Goal: Task Accomplishment & Management: Manage account settings

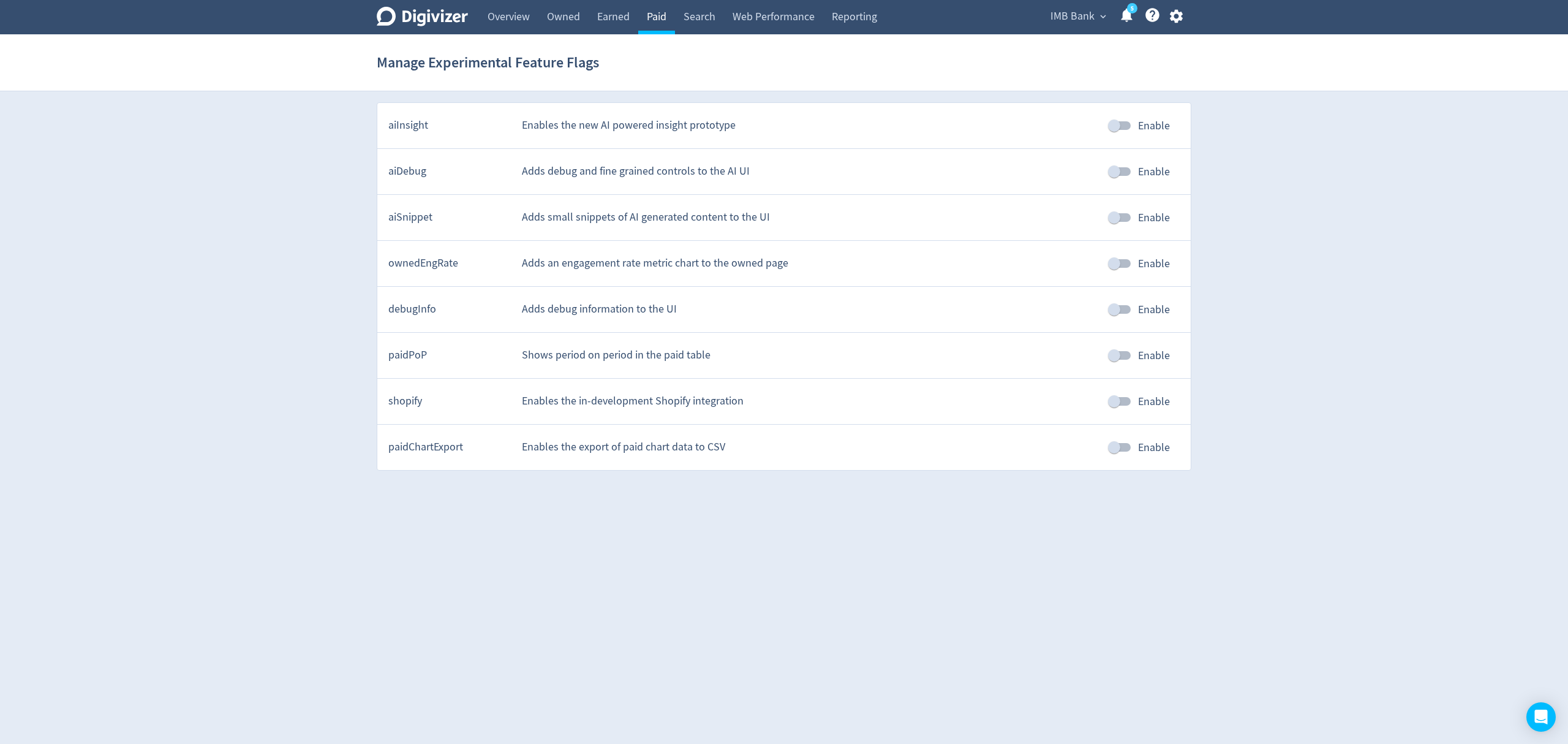
click at [662, 23] on link "Paid" at bounding box center [656, 17] width 37 height 34
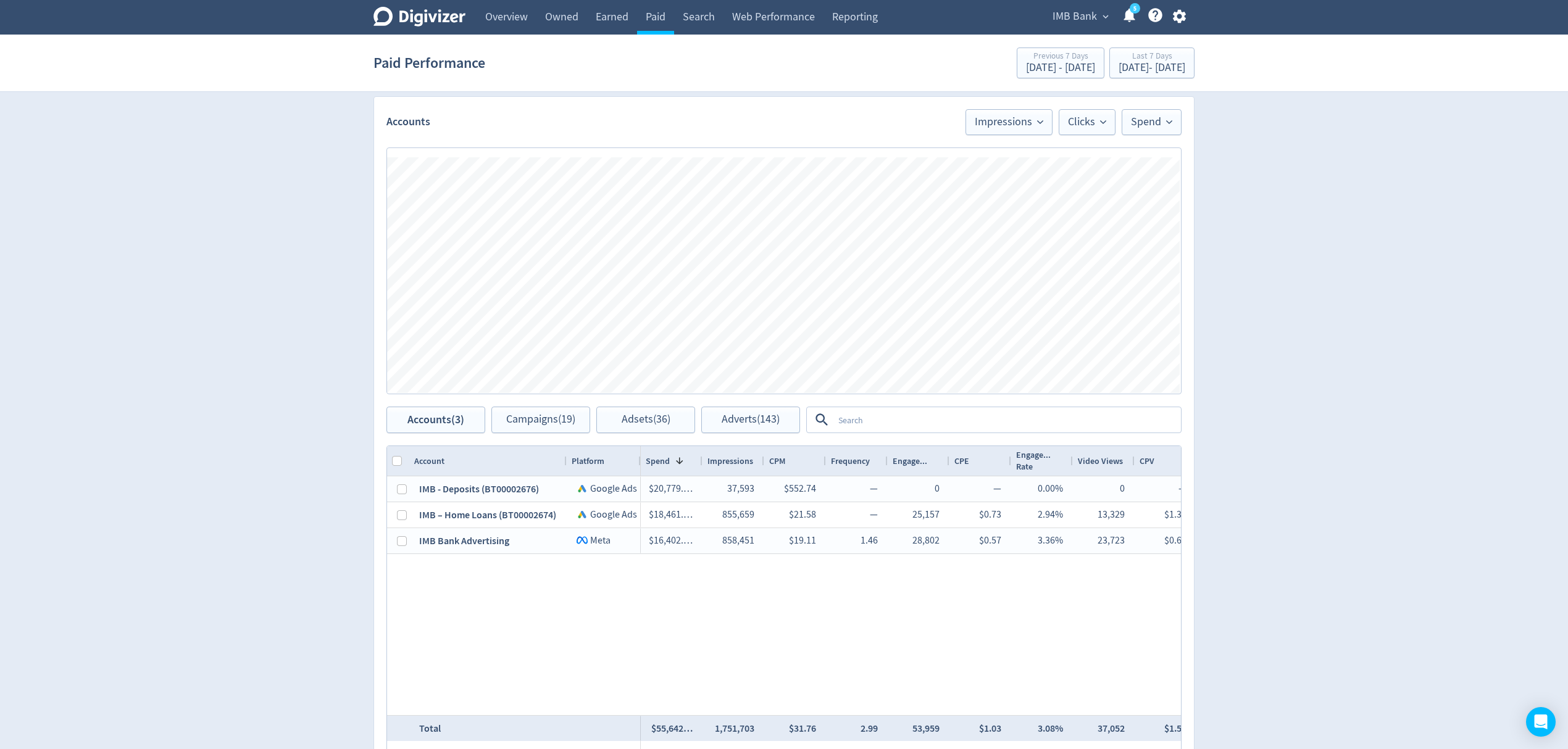
scroll to position [850, 0]
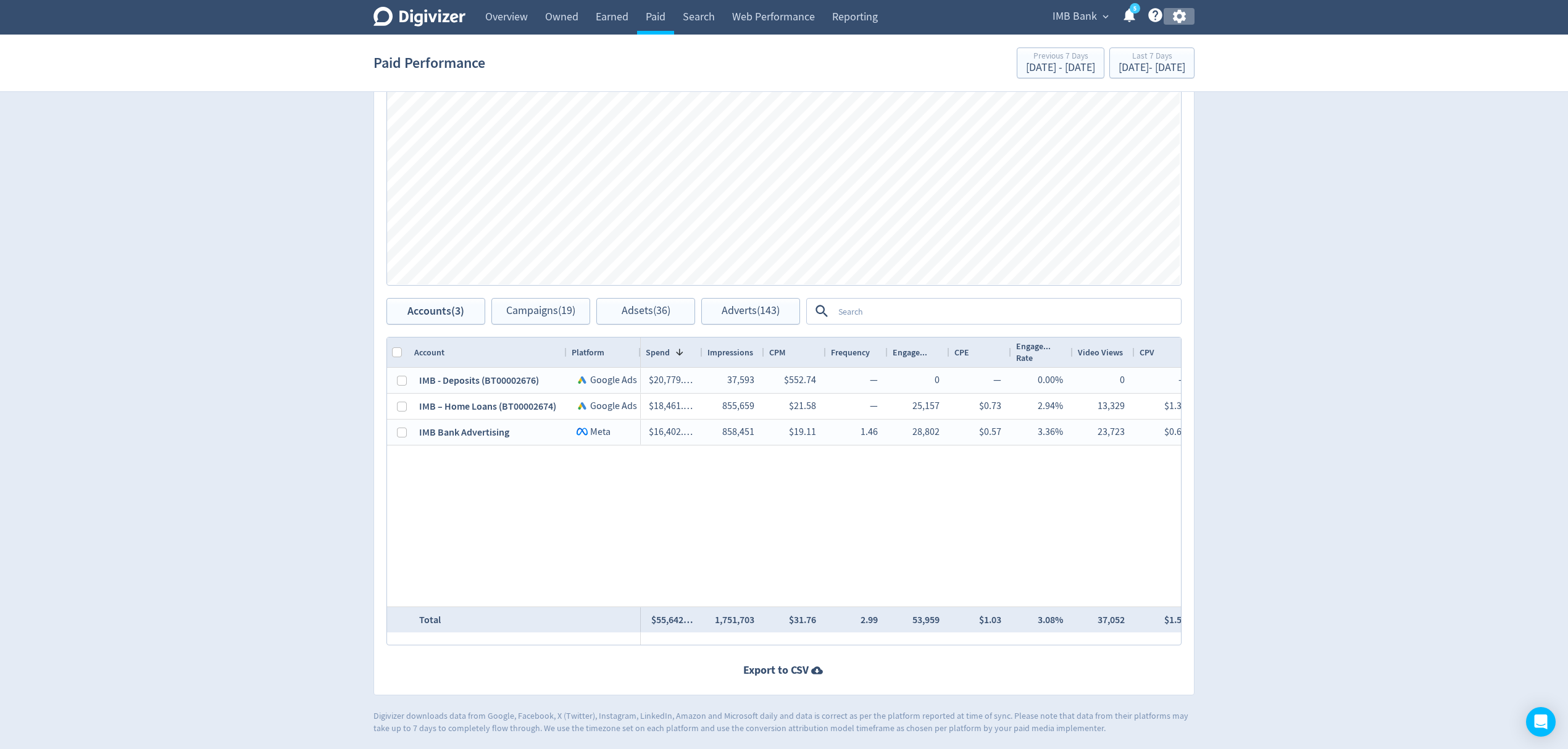
click at [1186, 13] on icon "button" at bounding box center [1179, 16] width 17 height 17
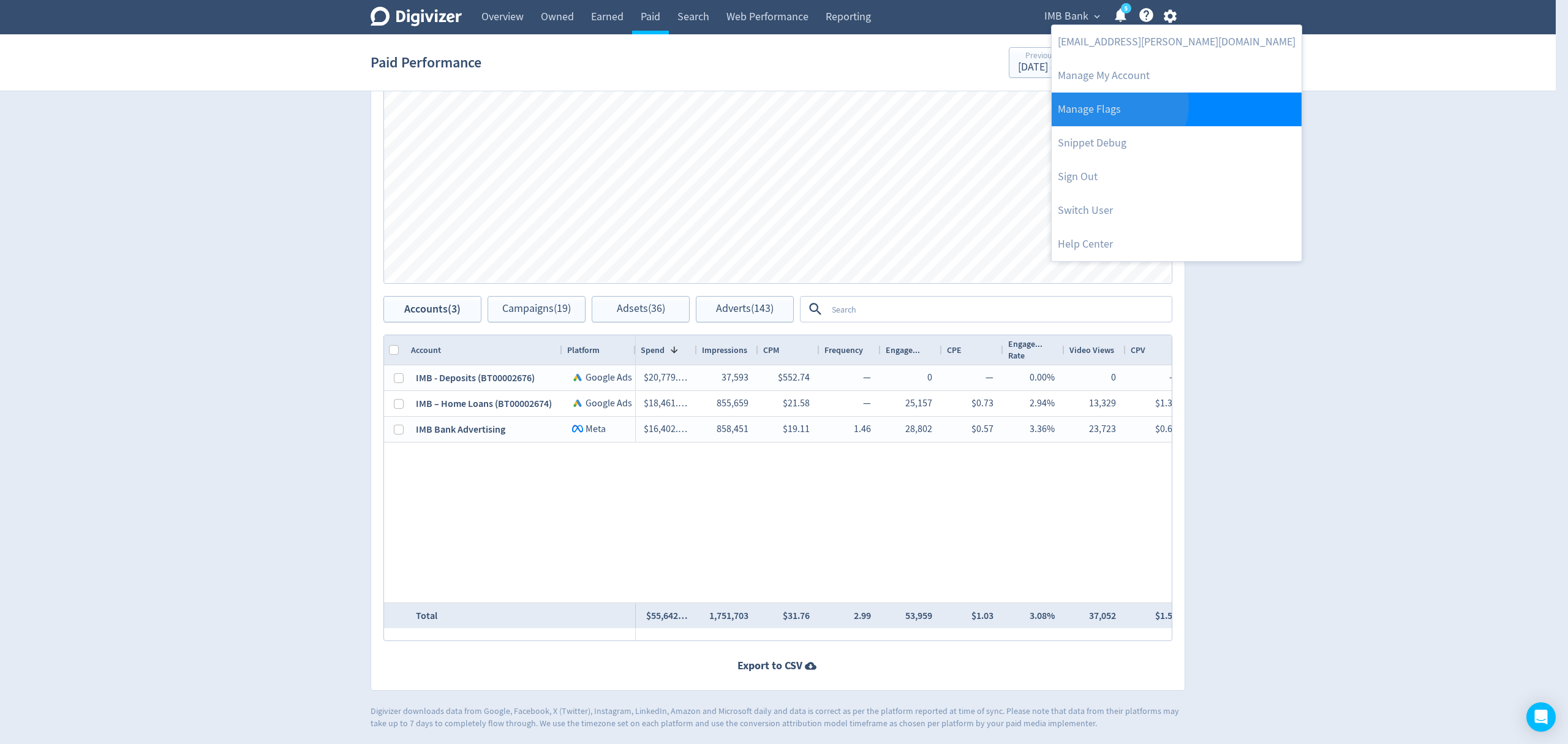
click at [1118, 104] on link "Manage Flags" at bounding box center [1177, 109] width 250 height 33
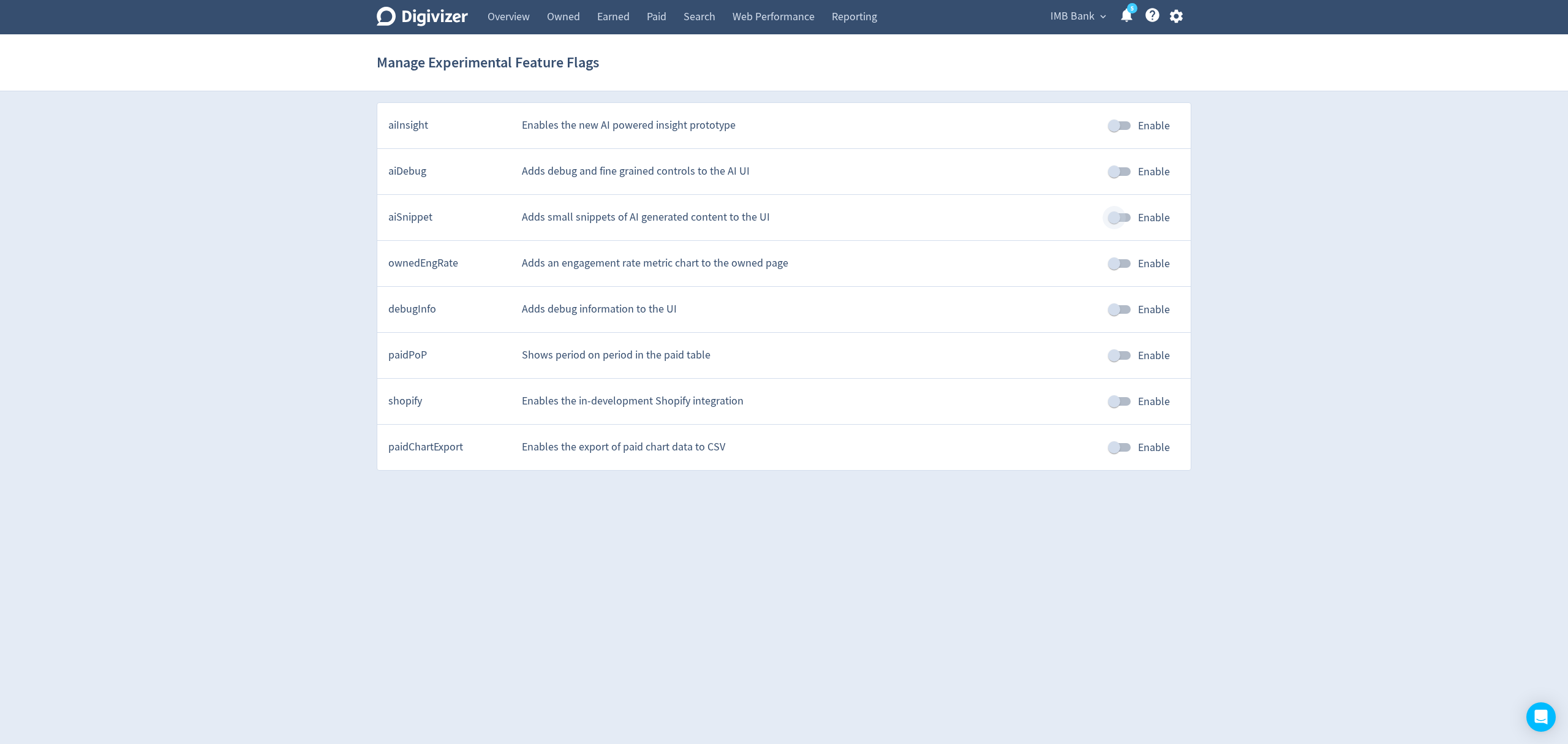
click at [1121, 219] on input "Enable" at bounding box center [1114, 217] width 70 height 23
checkbox input "true"
click at [662, 16] on link "Paid" at bounding box center [656, 17] width 37 height 34
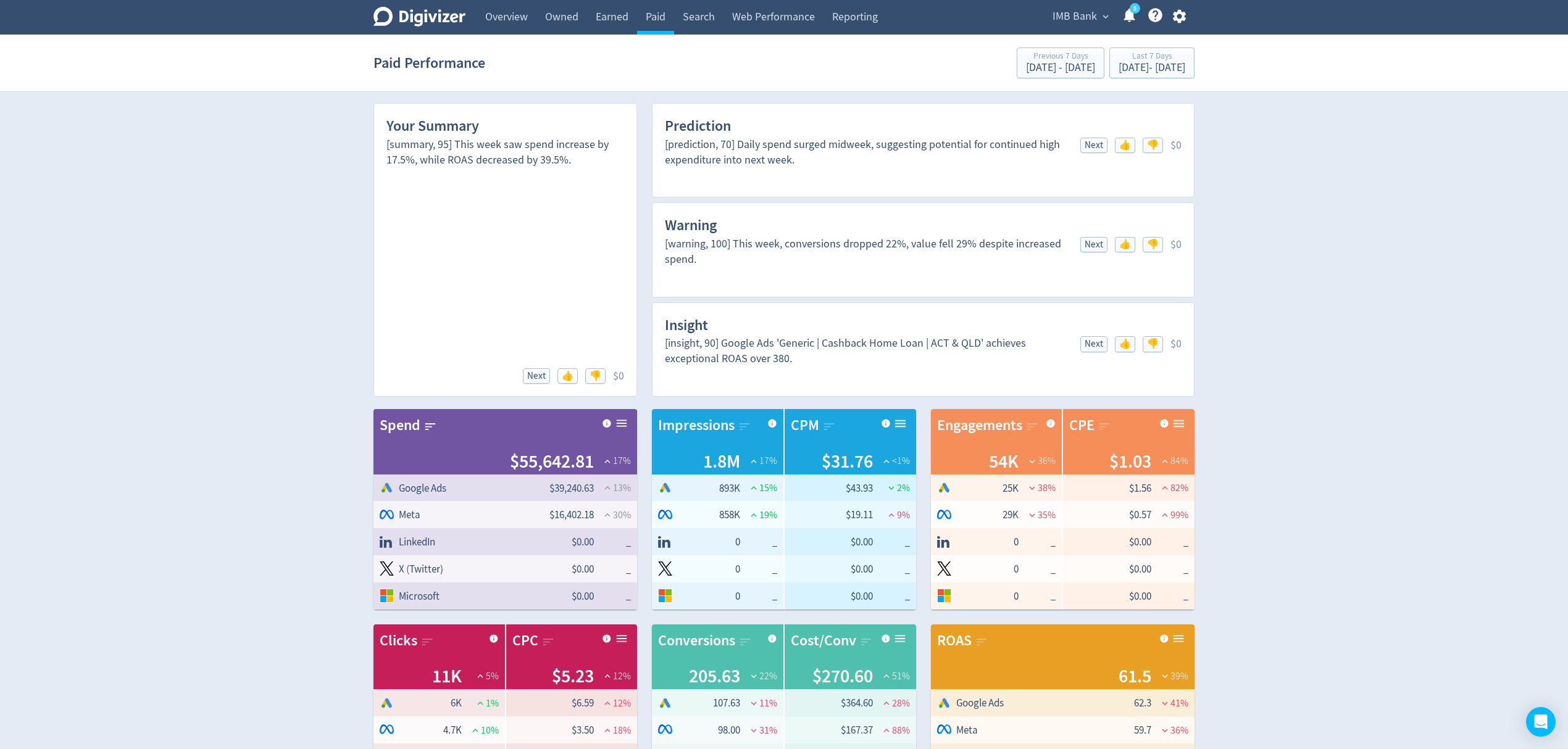
click at [1184, 15] on icon "button" at bounding box center [1179, 16] width 13 height 13
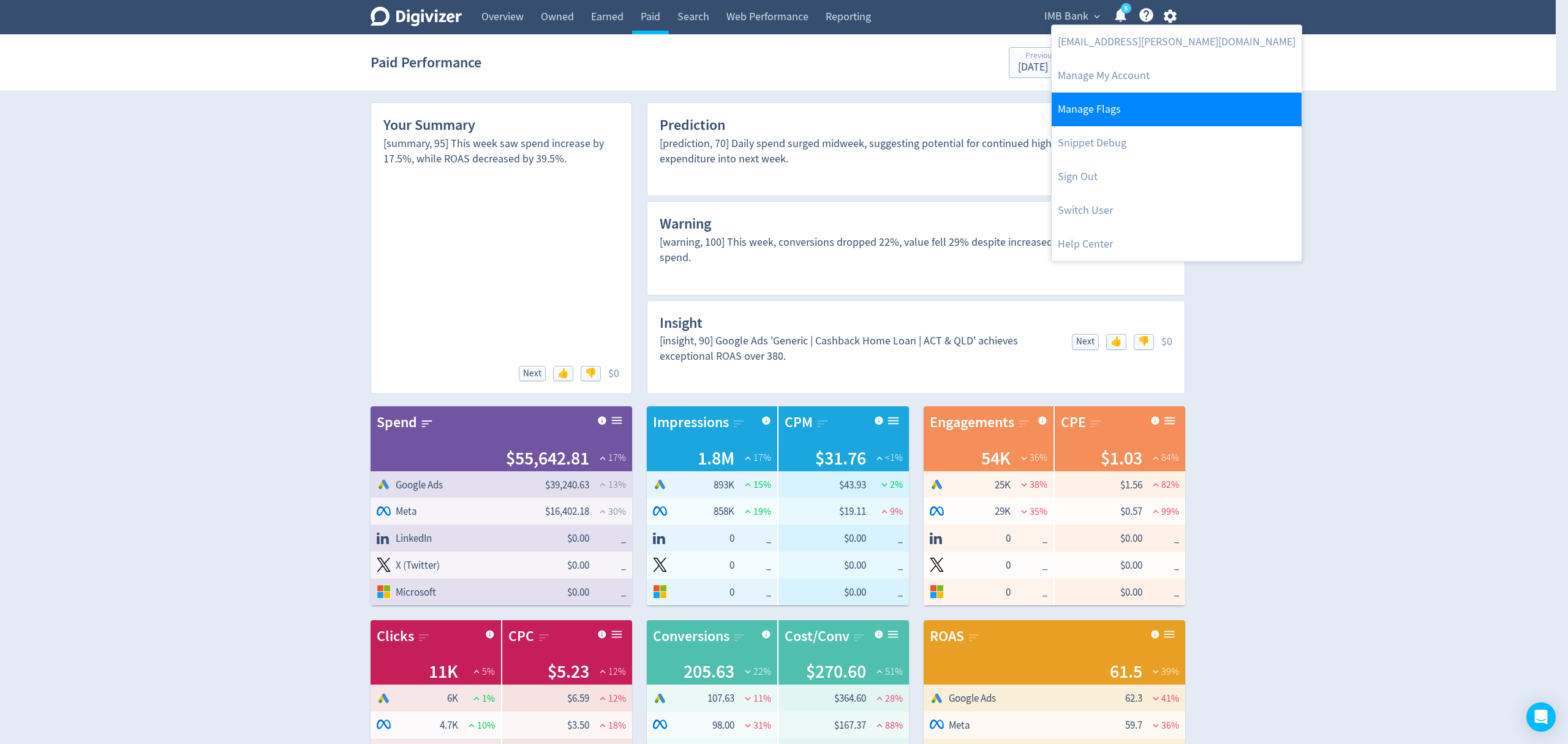
click at [1103, 111] on link "Manage Flags" at bounding box center [1177, 109] width 250 height 33
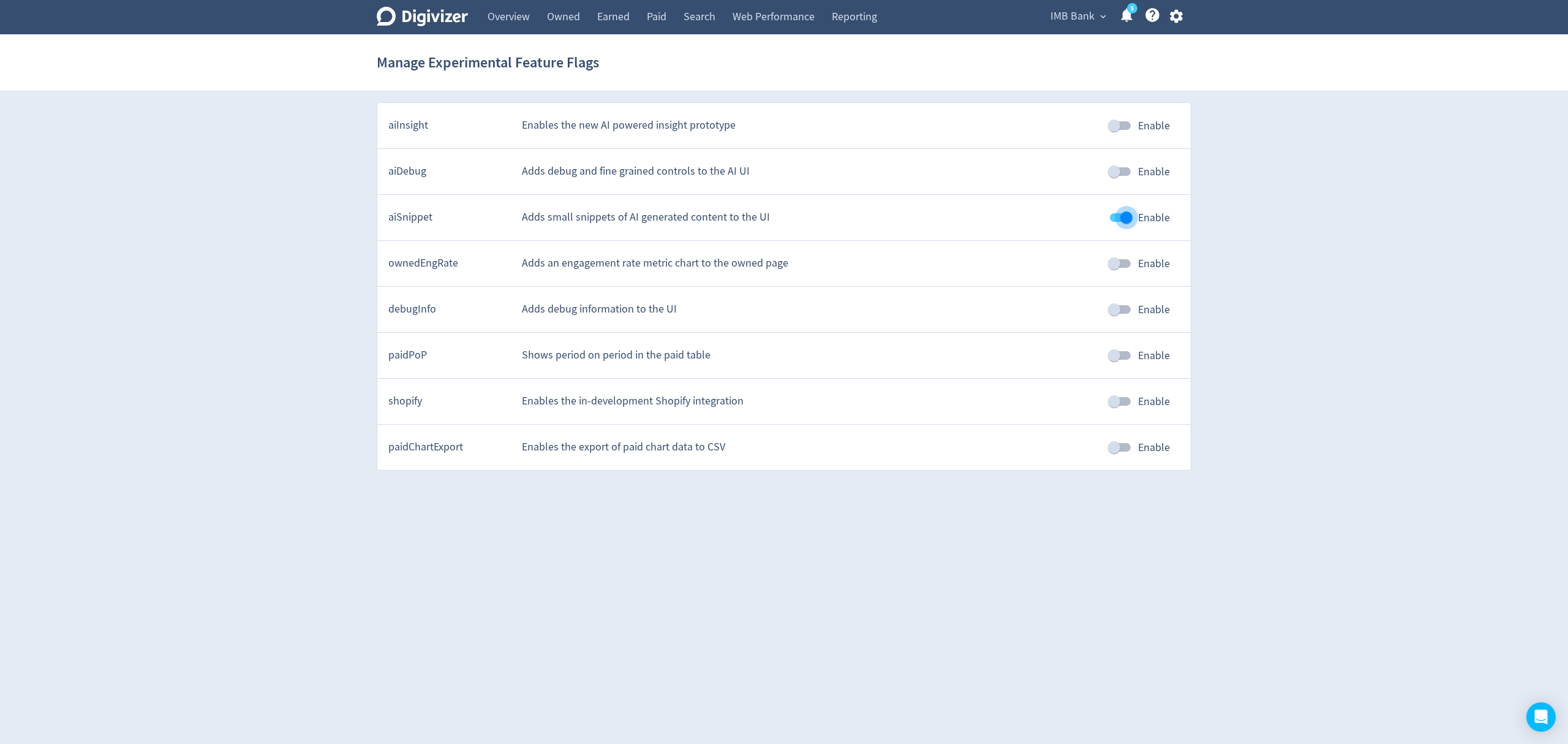
click at [1120, 214] on input "Enable" at bounding box center [1127, 217] width 70 height 23
checkbox input "false"
click at [664, 13] on link "Paid" at bounding box center [656, 17] width 37 height 34
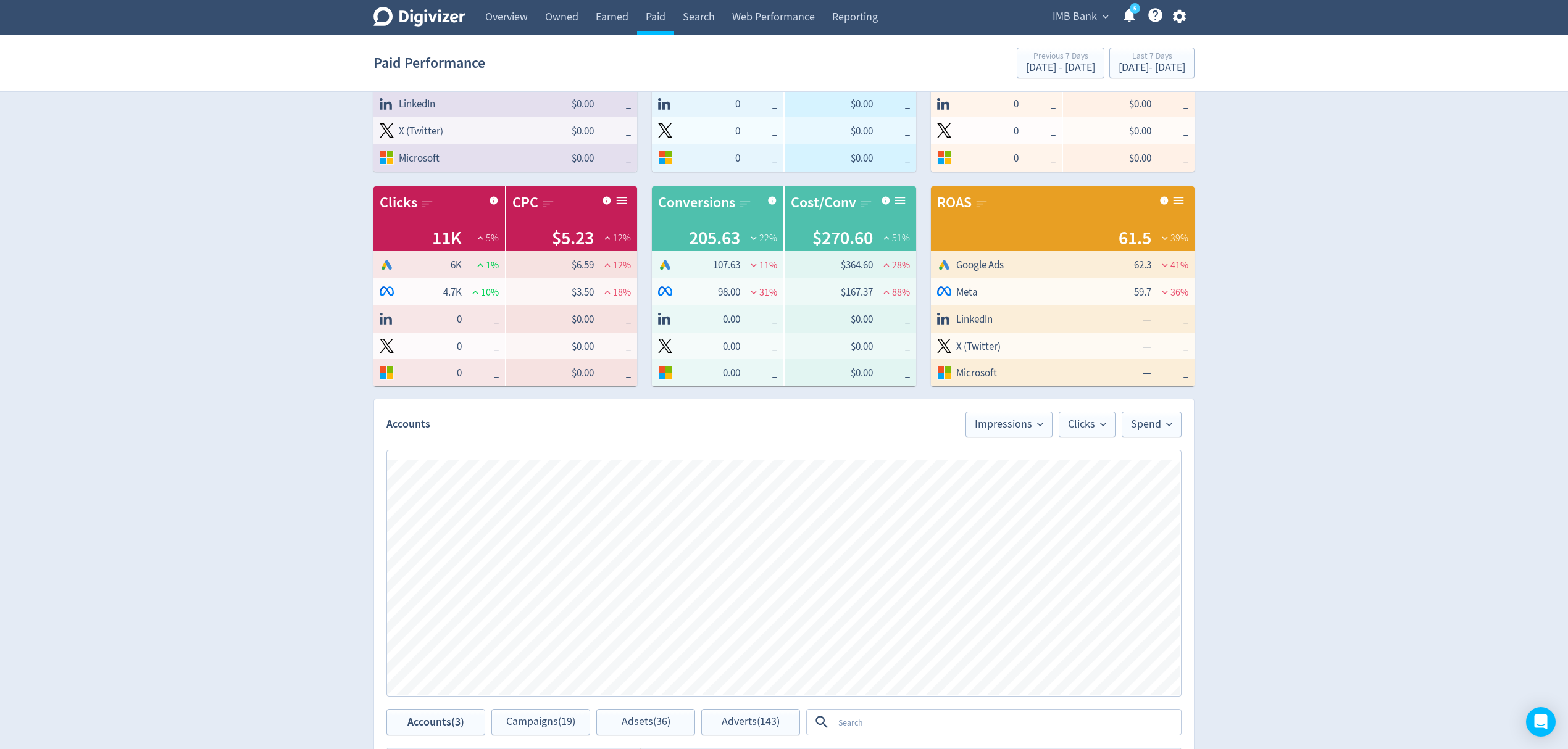
scroll to position [109, 0]
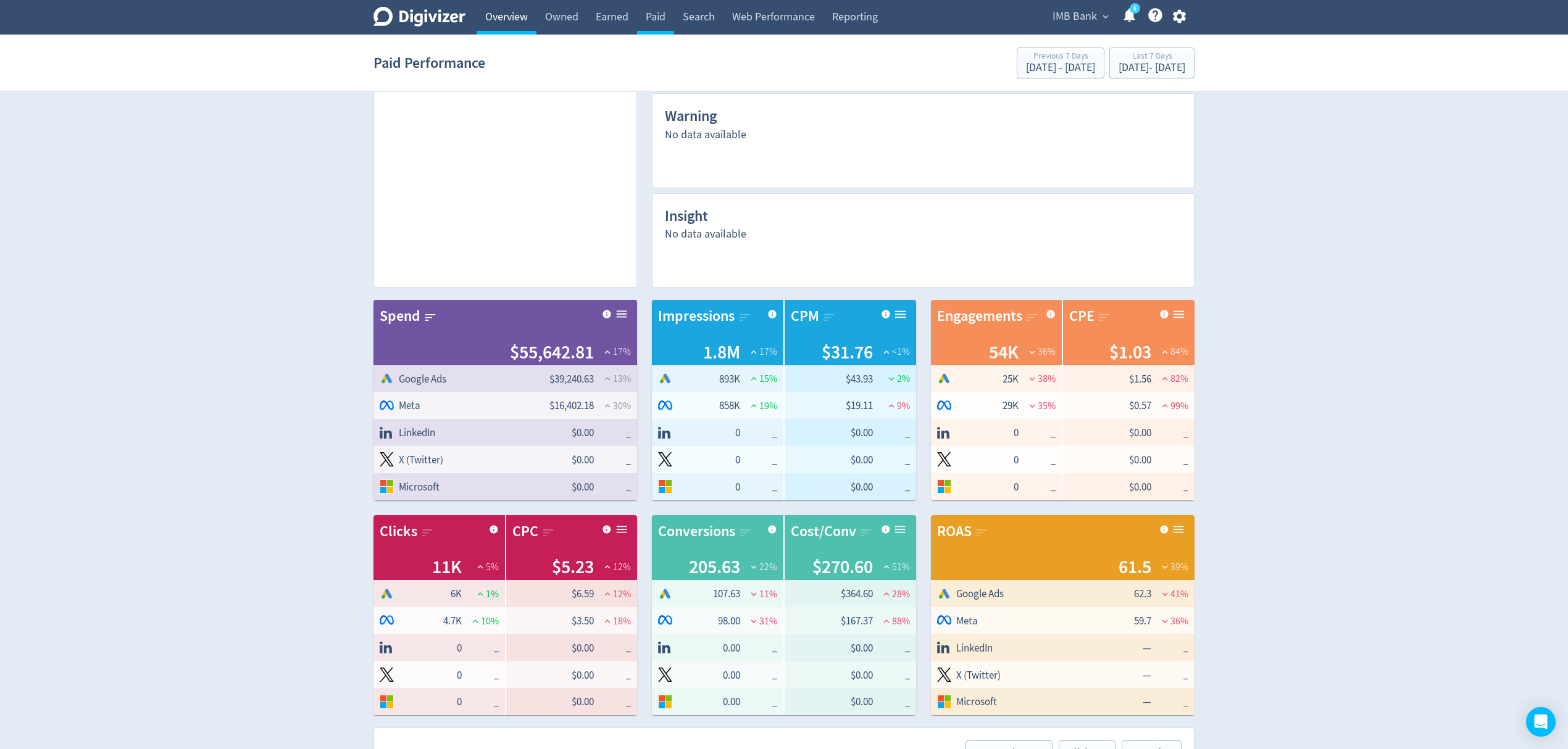
click at [499, 23] on link "Overview" at bounding box center [506, 17] width 60 height 34
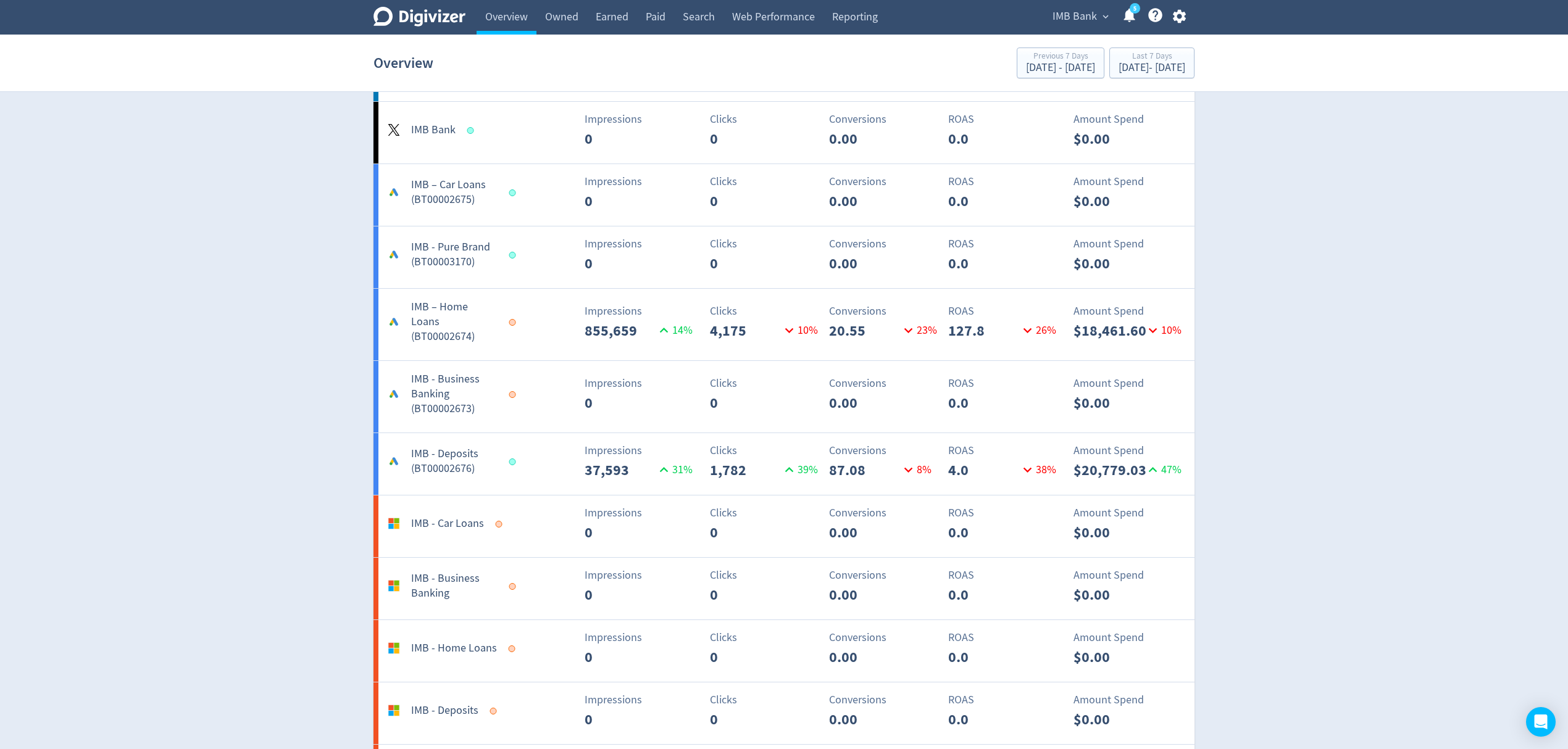
scroll to position [987, 0]
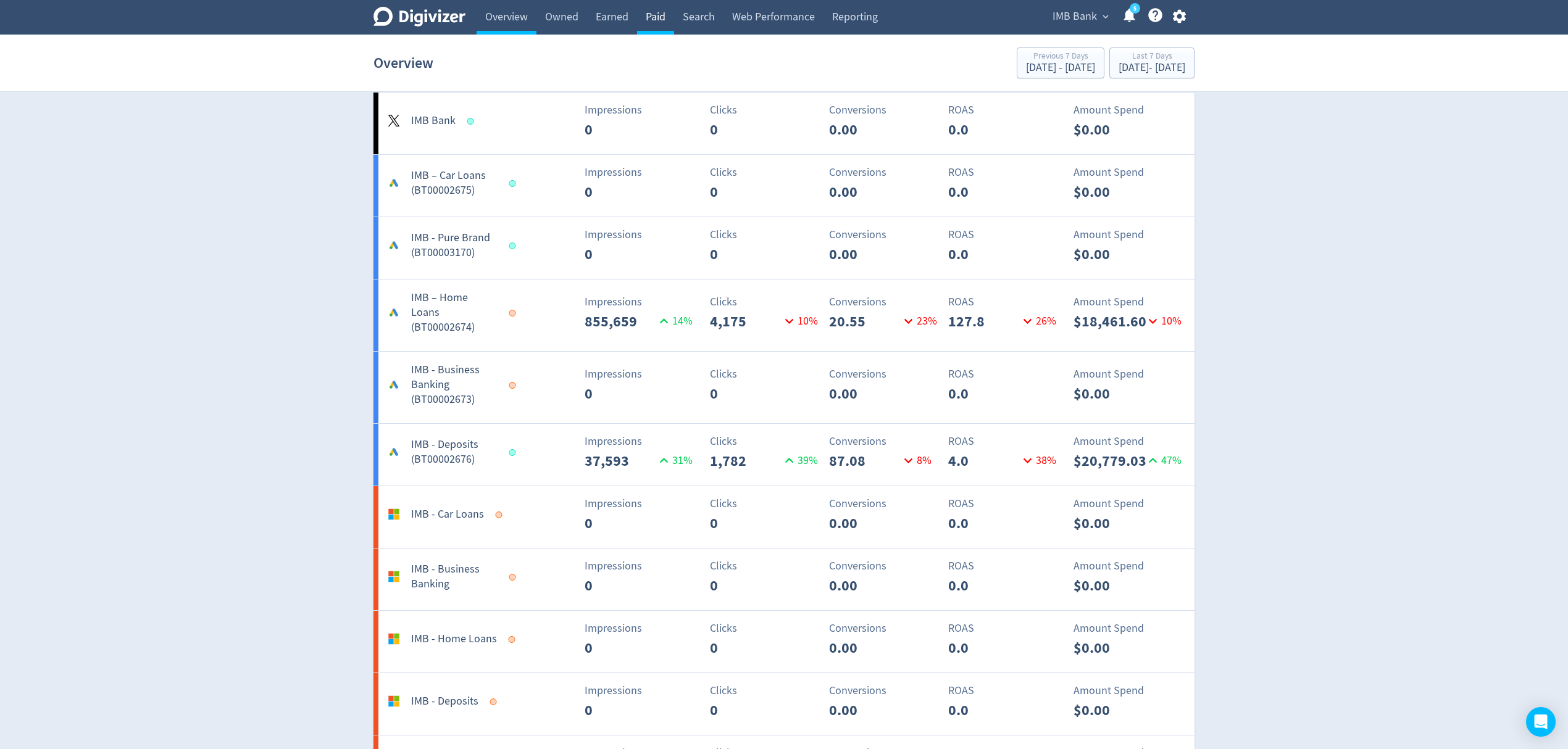
click at [657, 18] on link "Paid" at bounding box center [655, 17] width 37 height 34
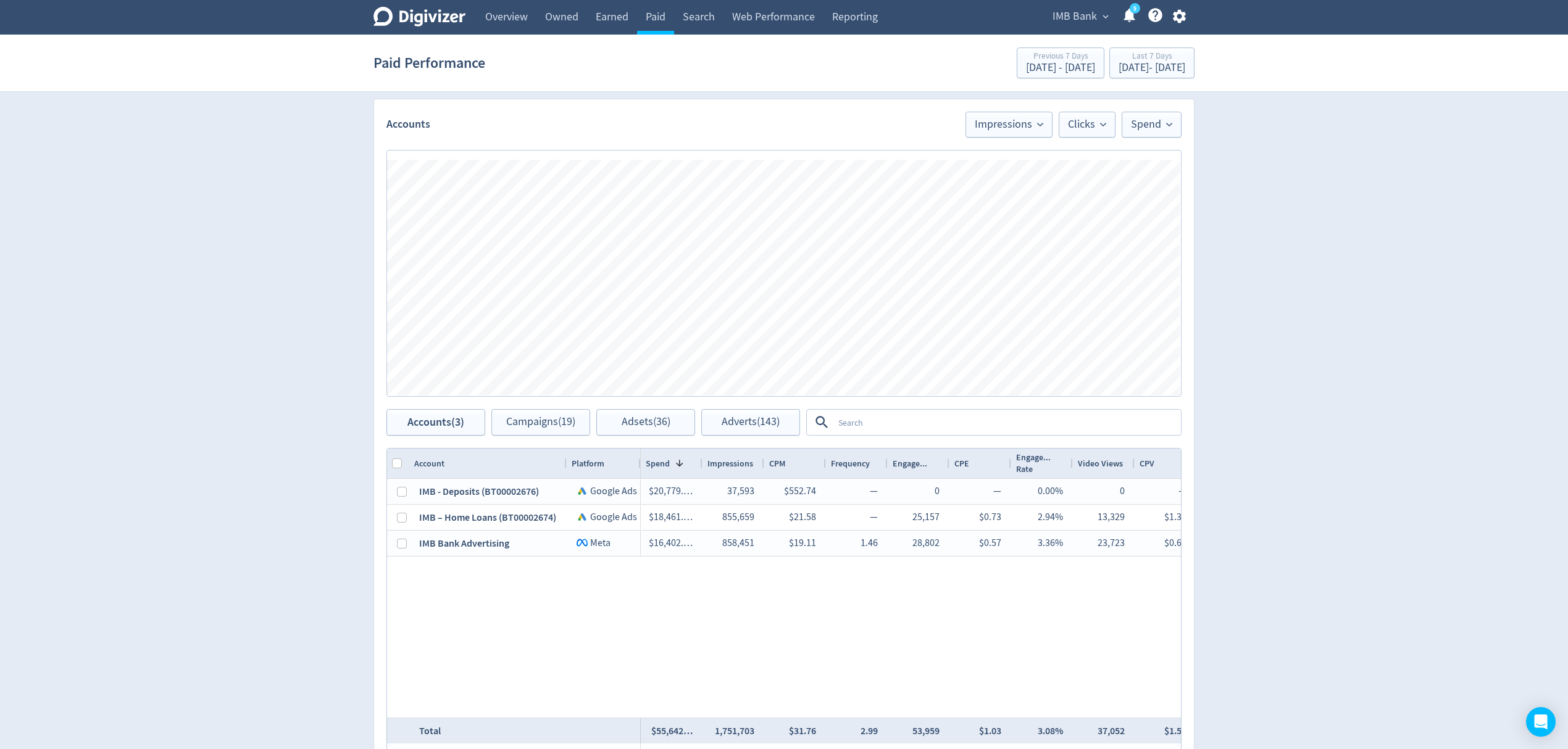
scroll to position [741, 0]
click at [1122, 65] on div "[DATE] - [DATE]" at bounding box center [1151, 68] width 67 height 11
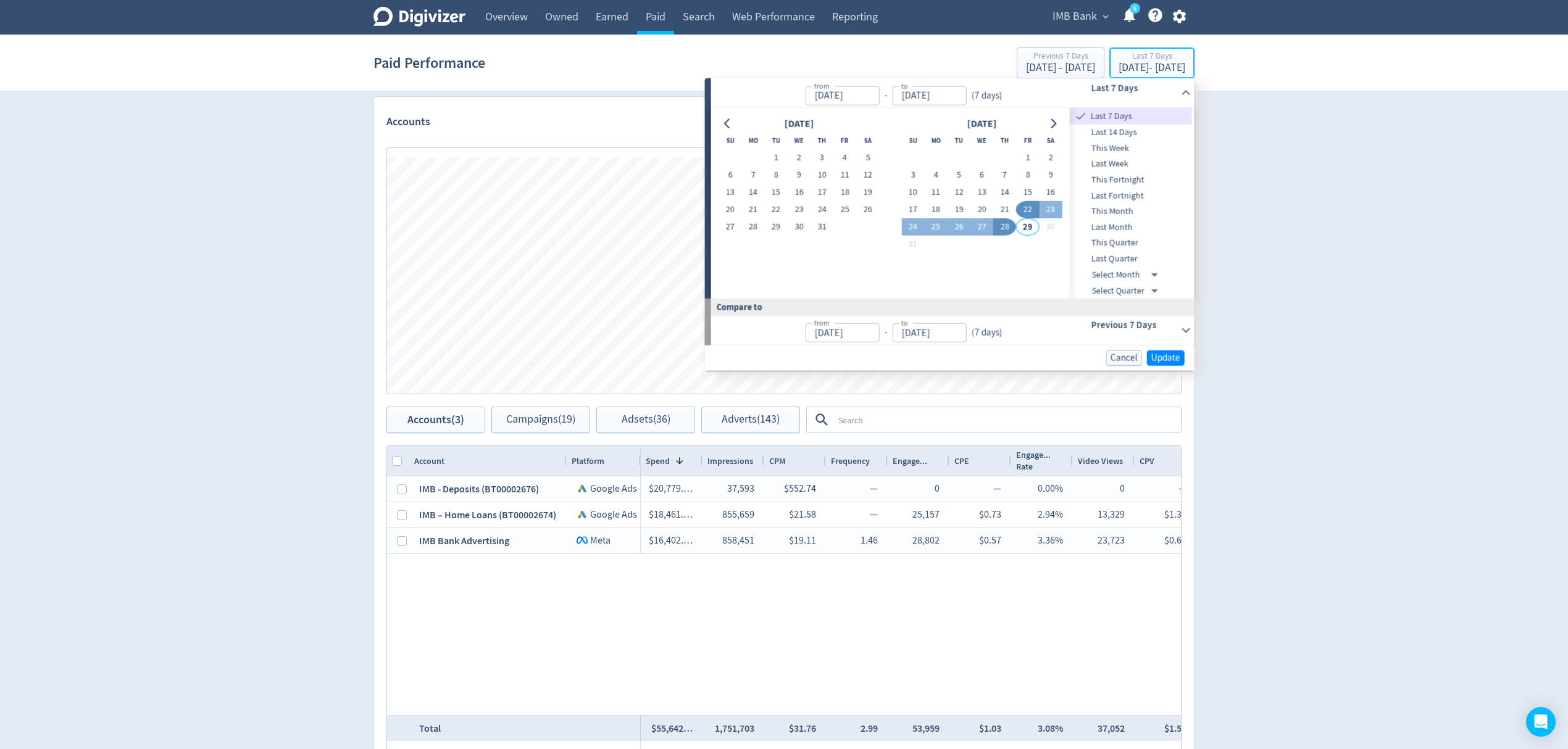
type input "[DATE]"
click at [1025, 156] on button "1" at bounding box center [1027, 158] width 23 height 18
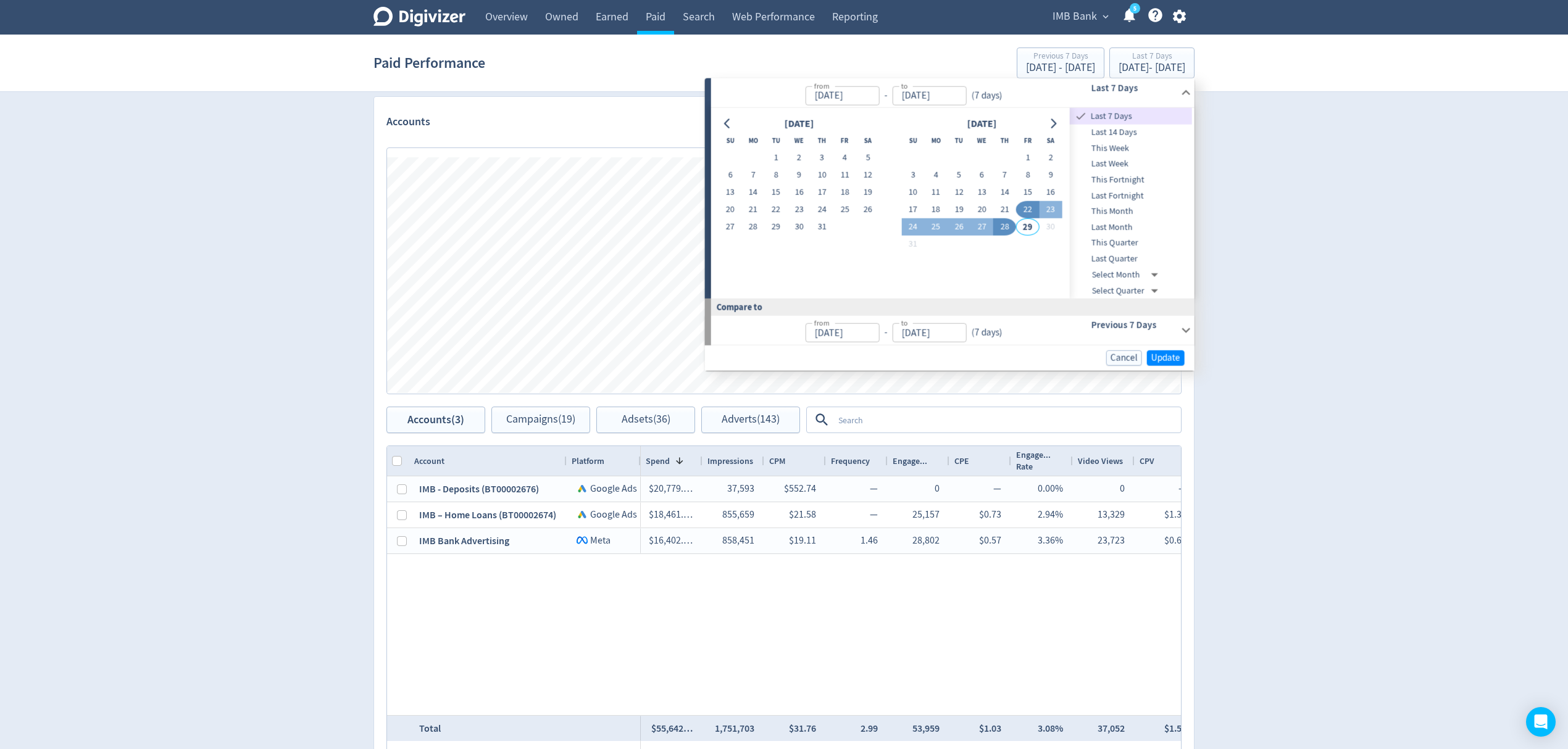
type input "[DATE]"
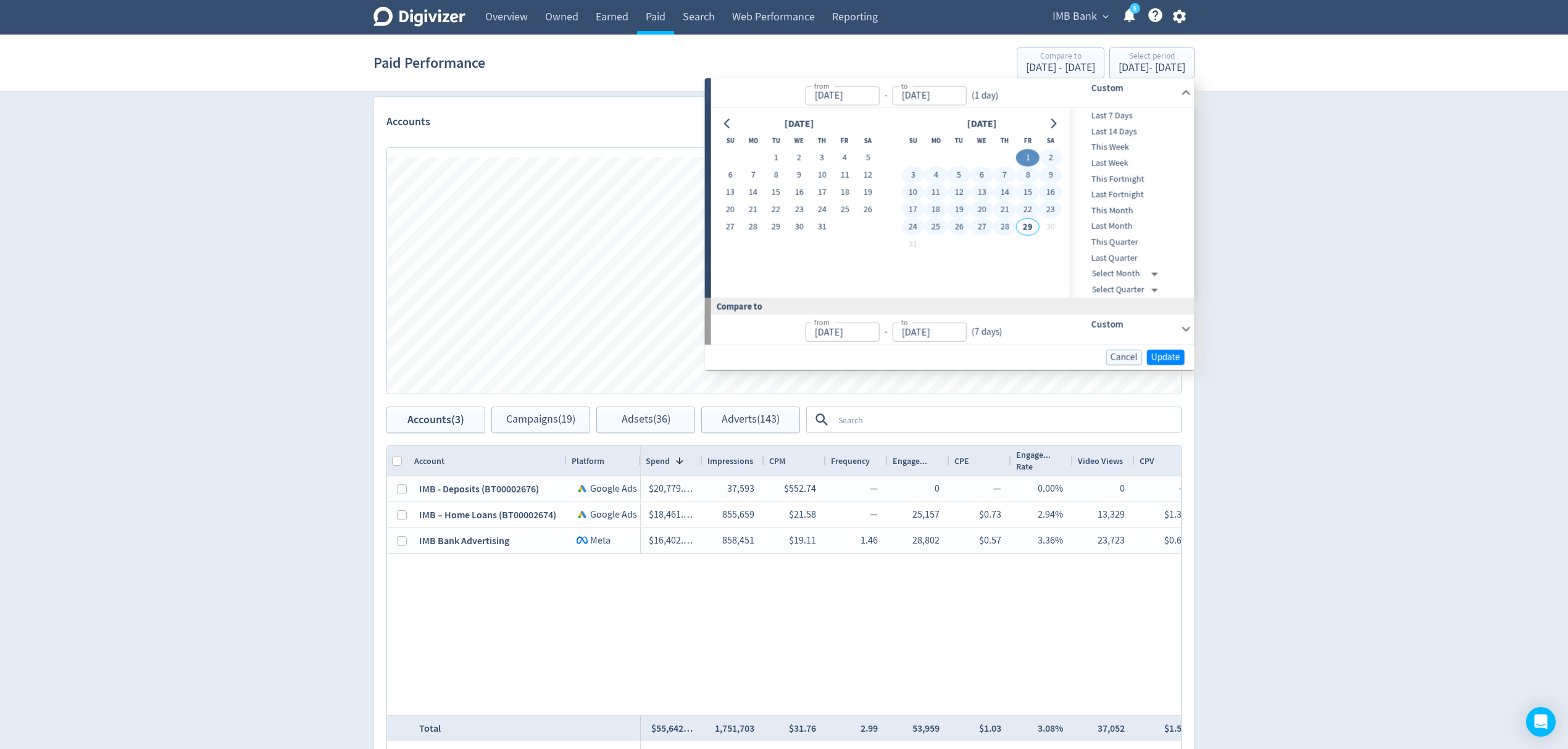
click at [1006, 220] on button "28" at bounding box center [1004, 227] width 23 height 18
type input "[DATE]"
click at [1160, 359] on span "Update" at bounding box center [1165, 356] width 29 height 9
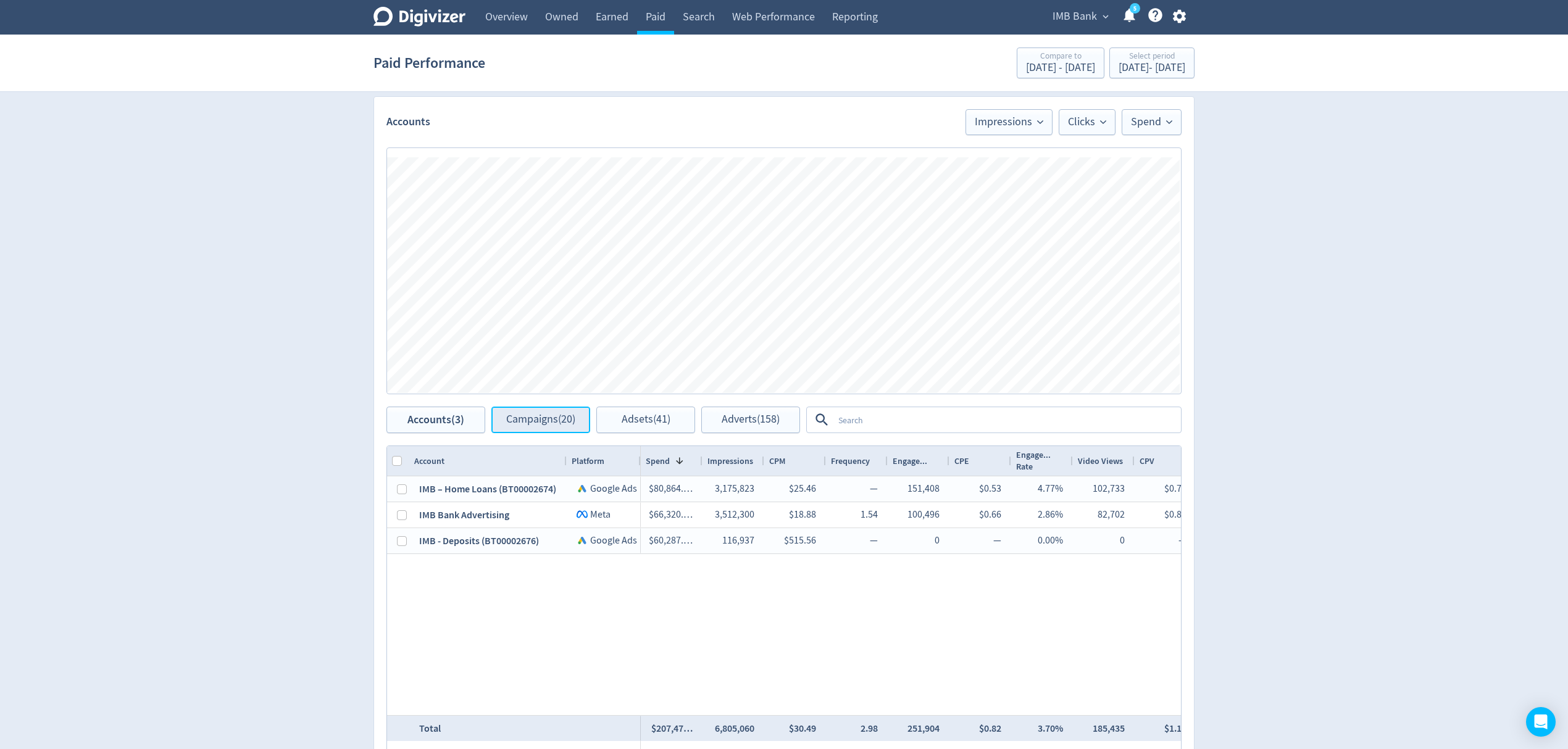
click at [546, 426] on span "Campaigns (20)" at bounding box center [541, 419] width 69 height 12
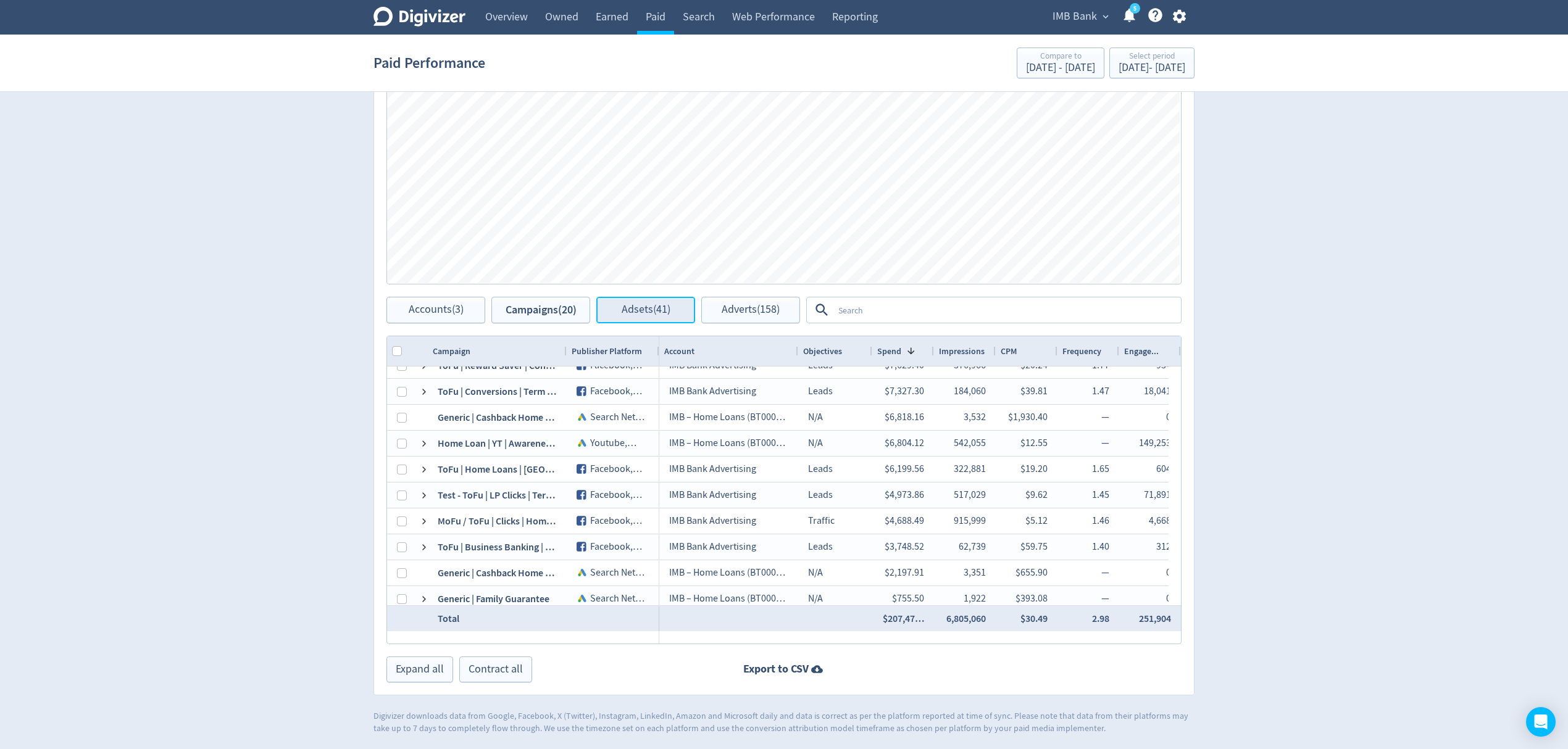
click at [639, 311] on span "Adsets (41)" at bounding box center [646, 310] width 49 height 12
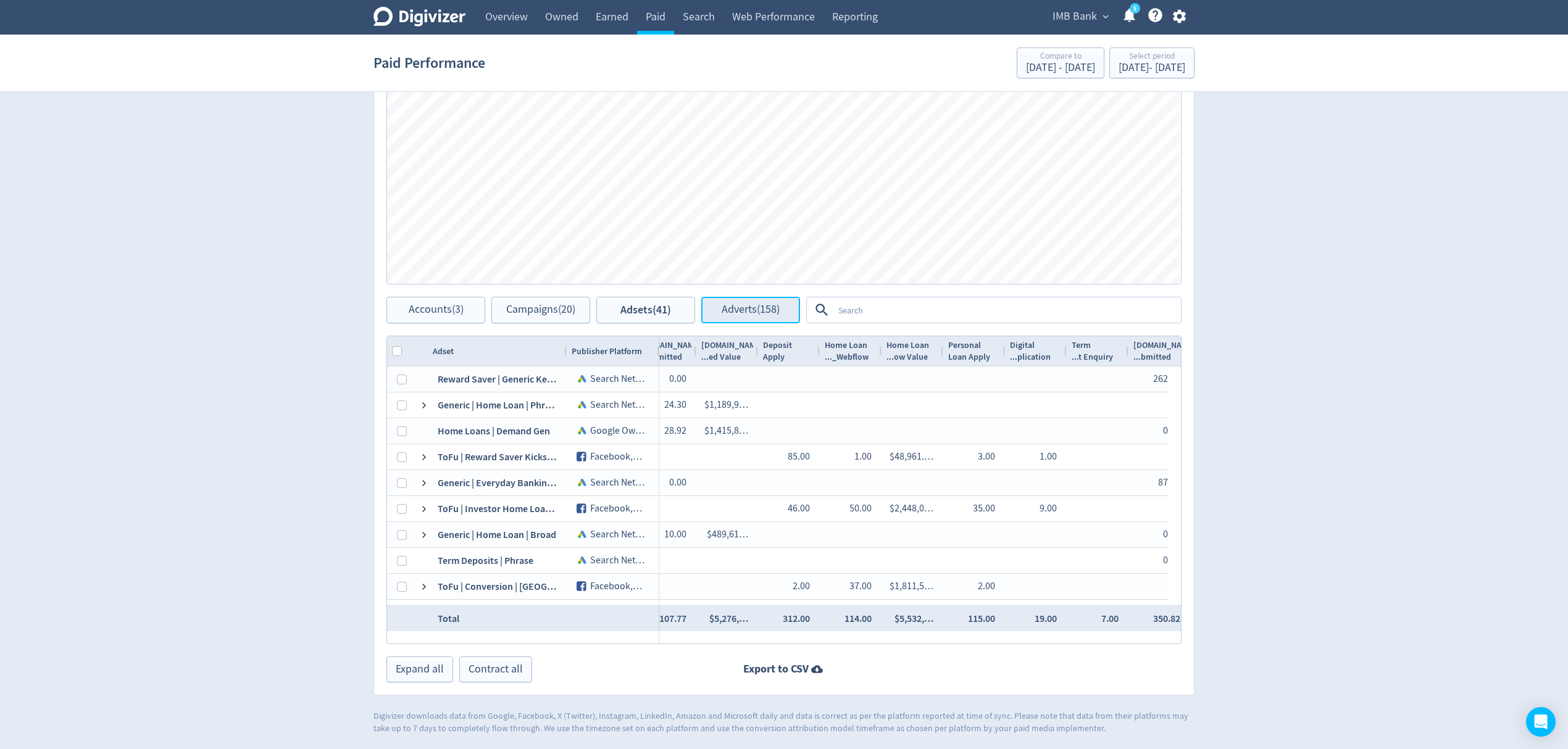
click at [749, 309] on span "Adverts (158)" at bounding box center [750, 310] width 58 height 12
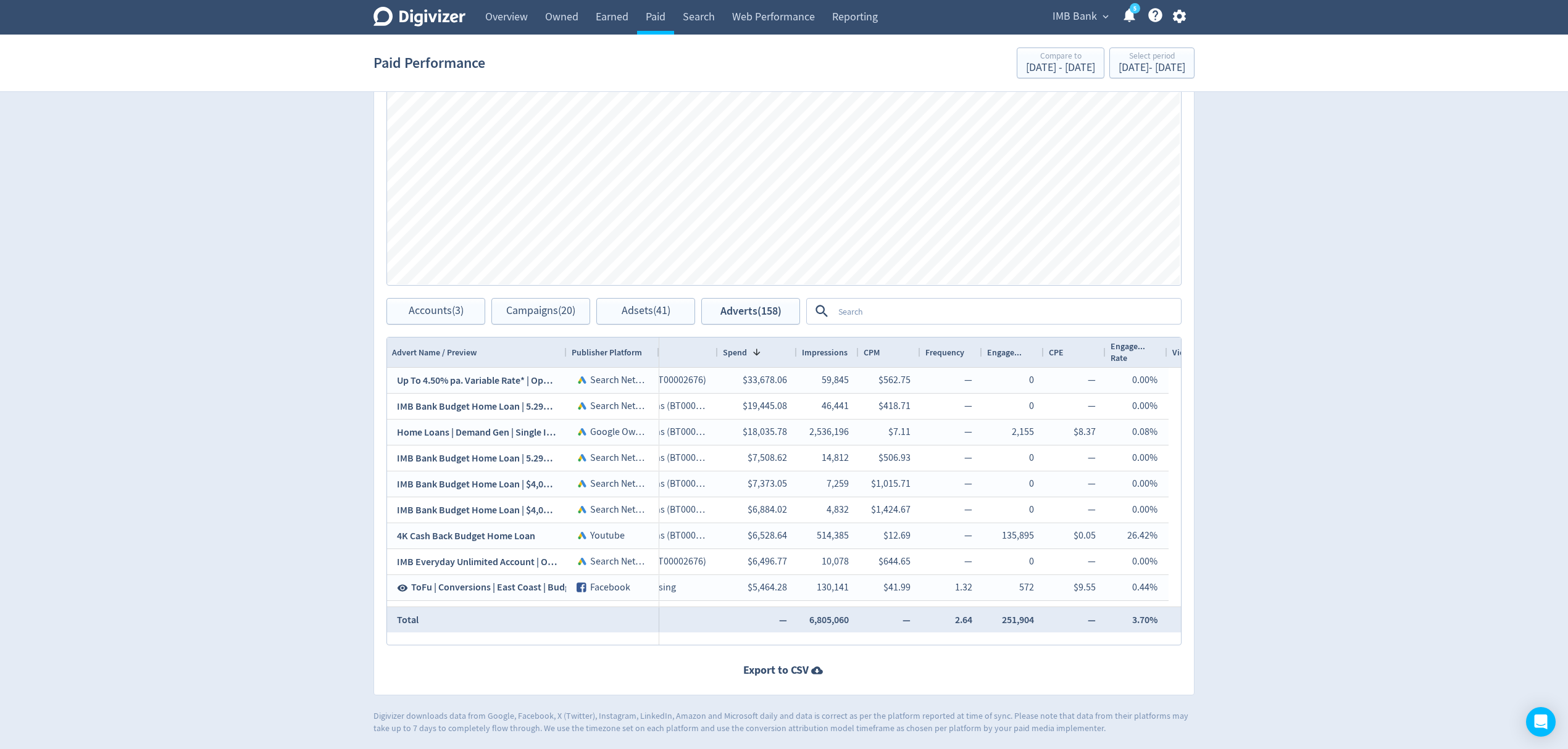
drag, startPoint x: 778, startPoint y: 351, endPoint x: 795, endPoint y: 351, distance: 17.0
click at [795, 351] on div at bounding box center [796, 352] width 5 height 29
click at [889, 307] on textarea at bounding box center [1006, 311] width 346 height 23
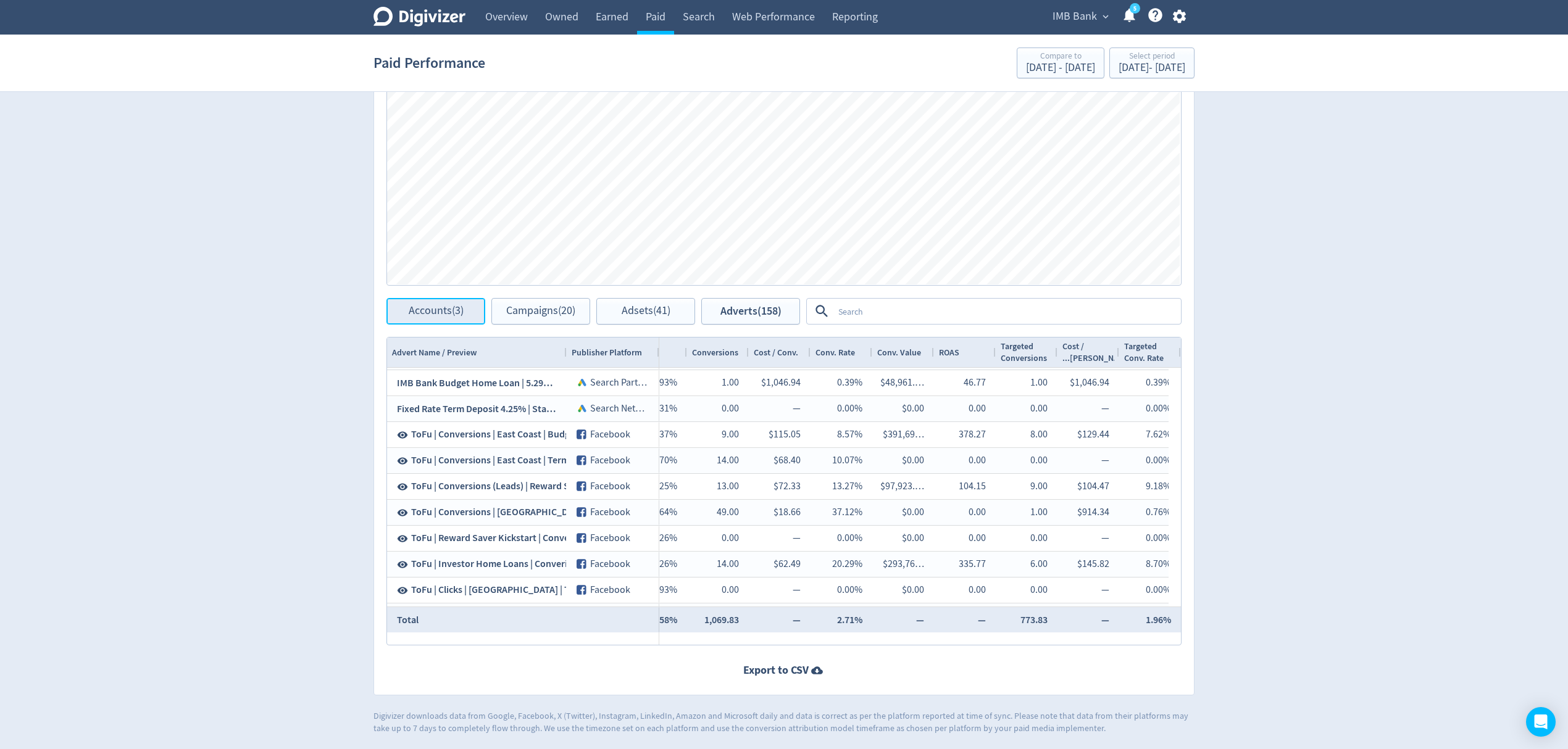
click at [426, 307] on span "Accounts (3)" at bounding box center [436, 311] width 55 height 12
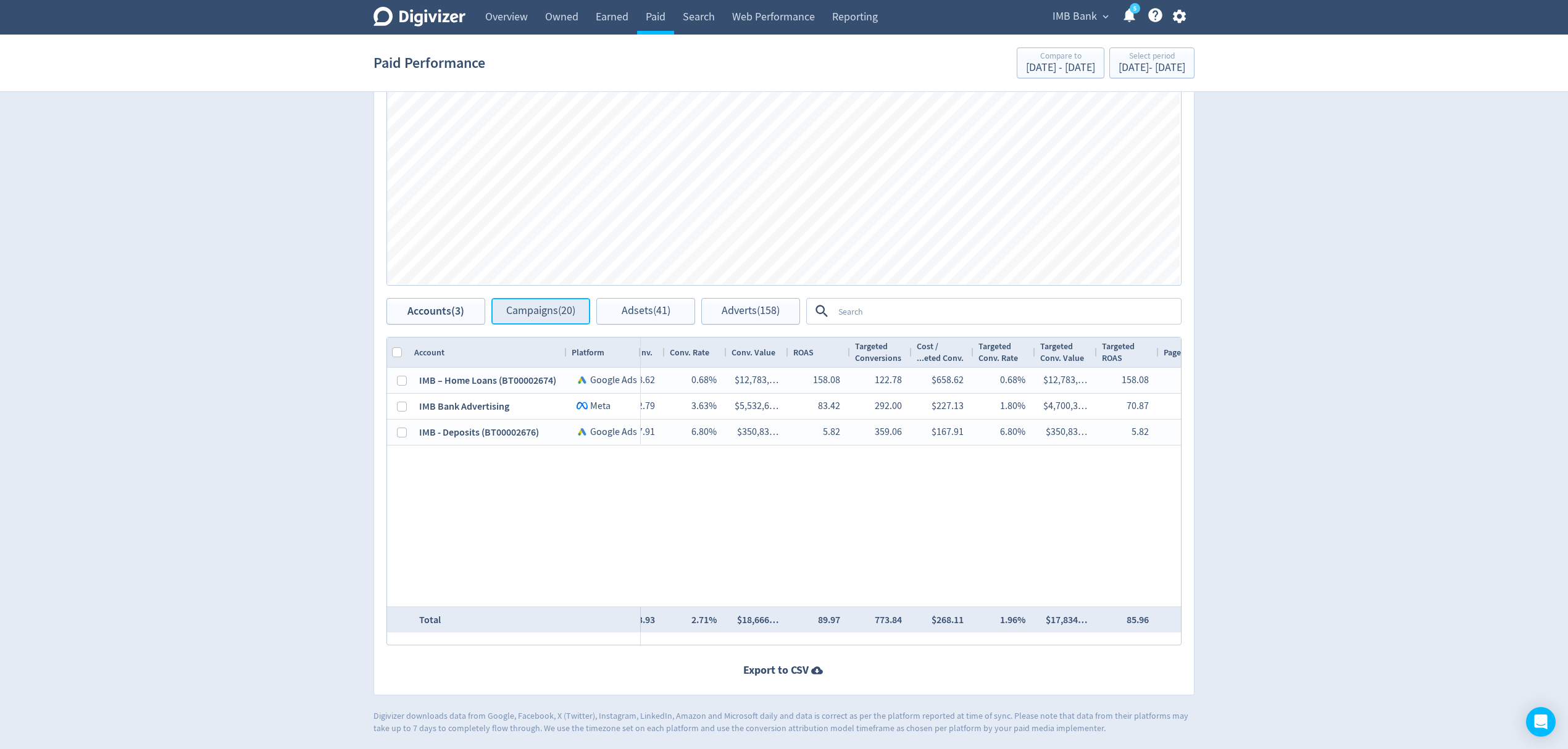
click at [553, 312] on span "Campaigns (20)" at bounding box center [541, 311] width 69 height 12
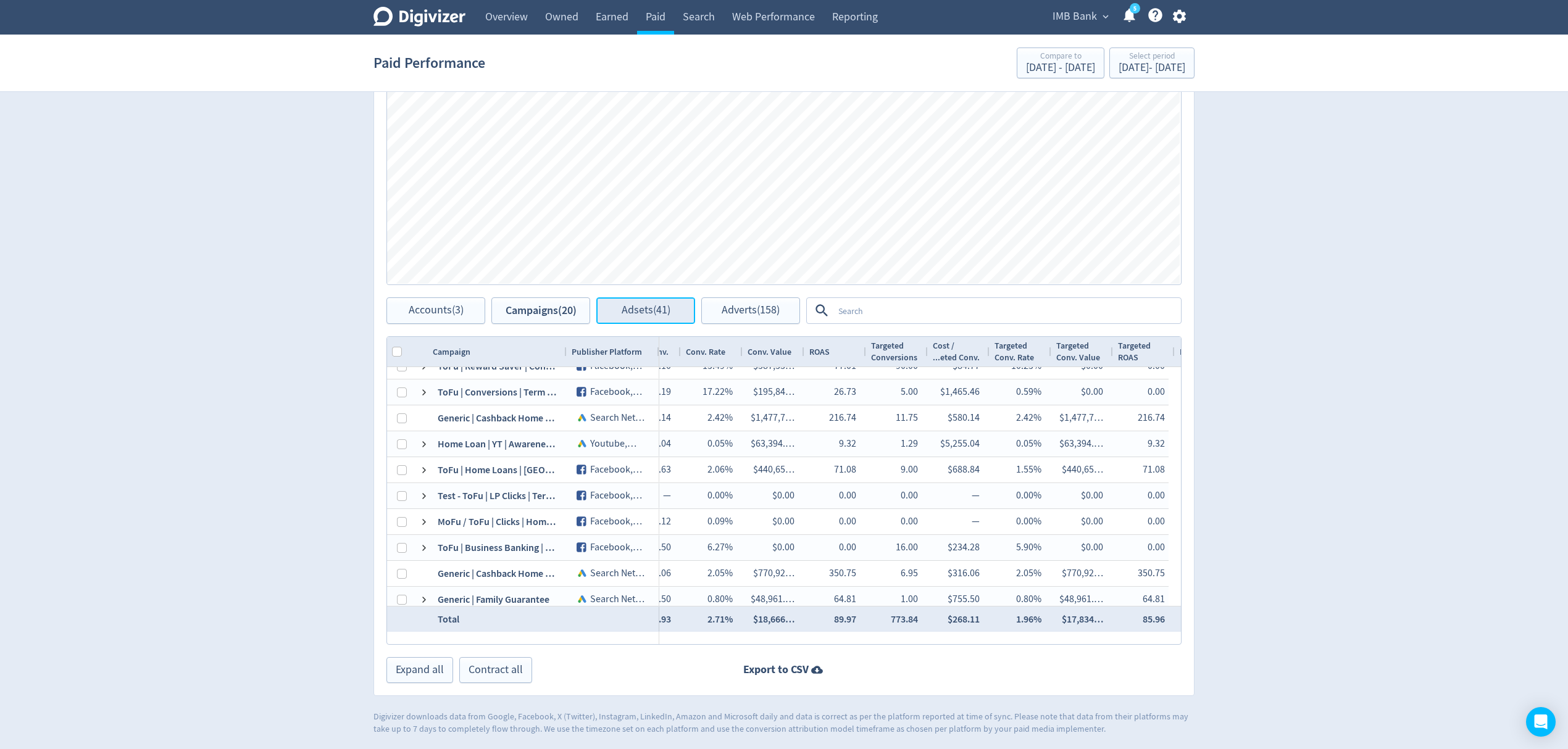
click at [632, 301] on button "Adsets (41)" at bounding box center [645, 311] width 99 height 27
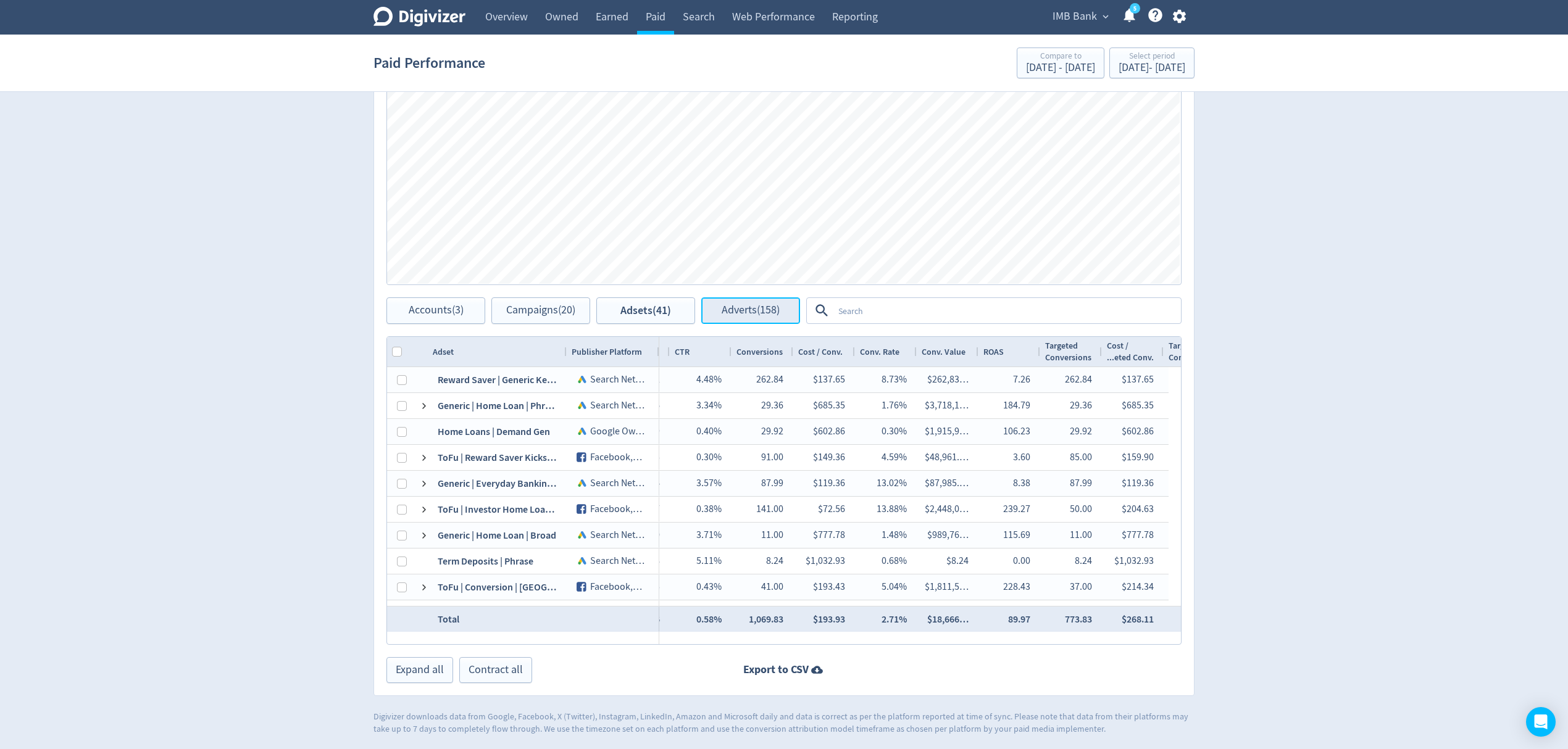
click at [751, 316] on span "Adverts (158)" at bounding box center [750, 310] width 58 height 12
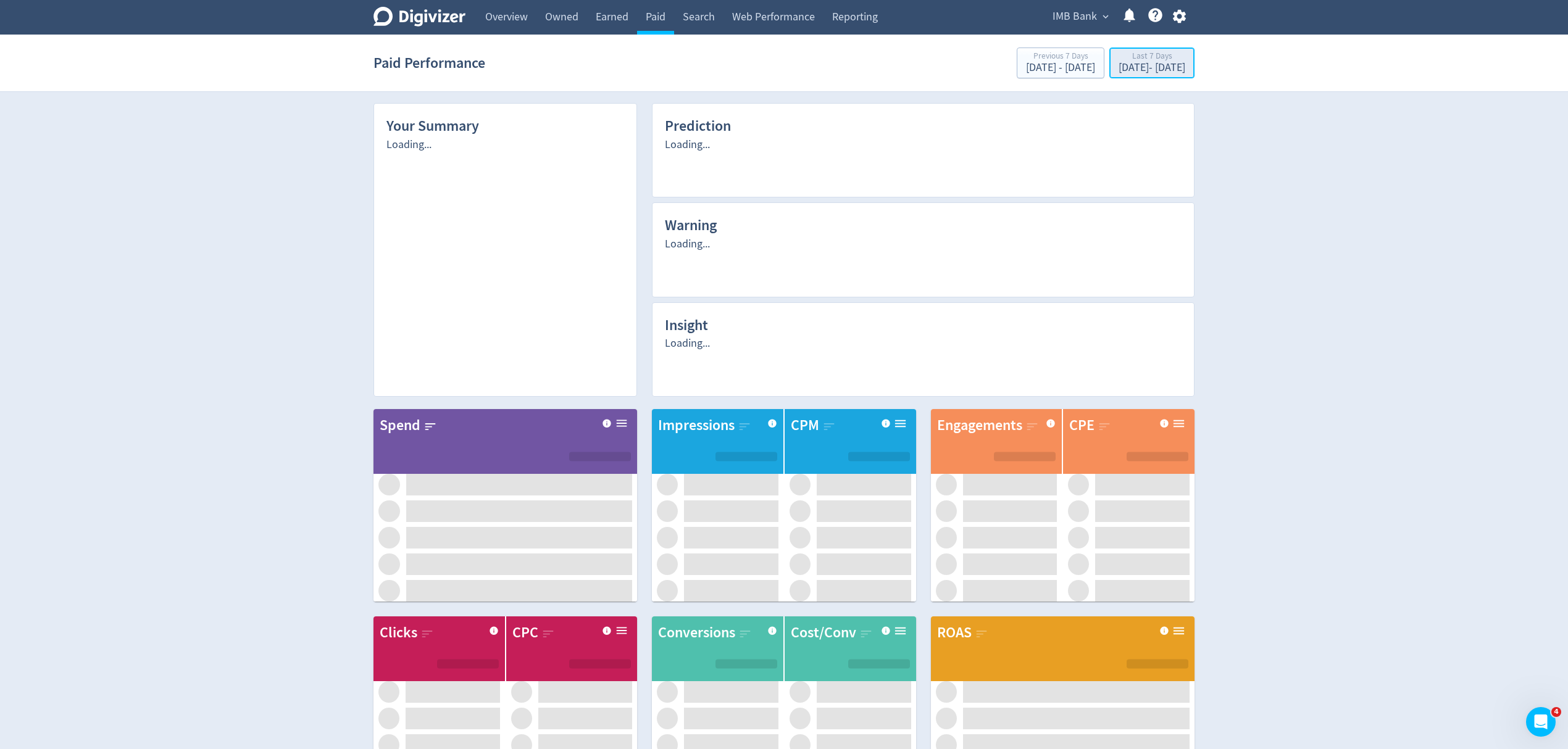
click at [1128, 65] on div "[DATE] - [DATE]" at bounding box center [1151, 68] width 67 height 11
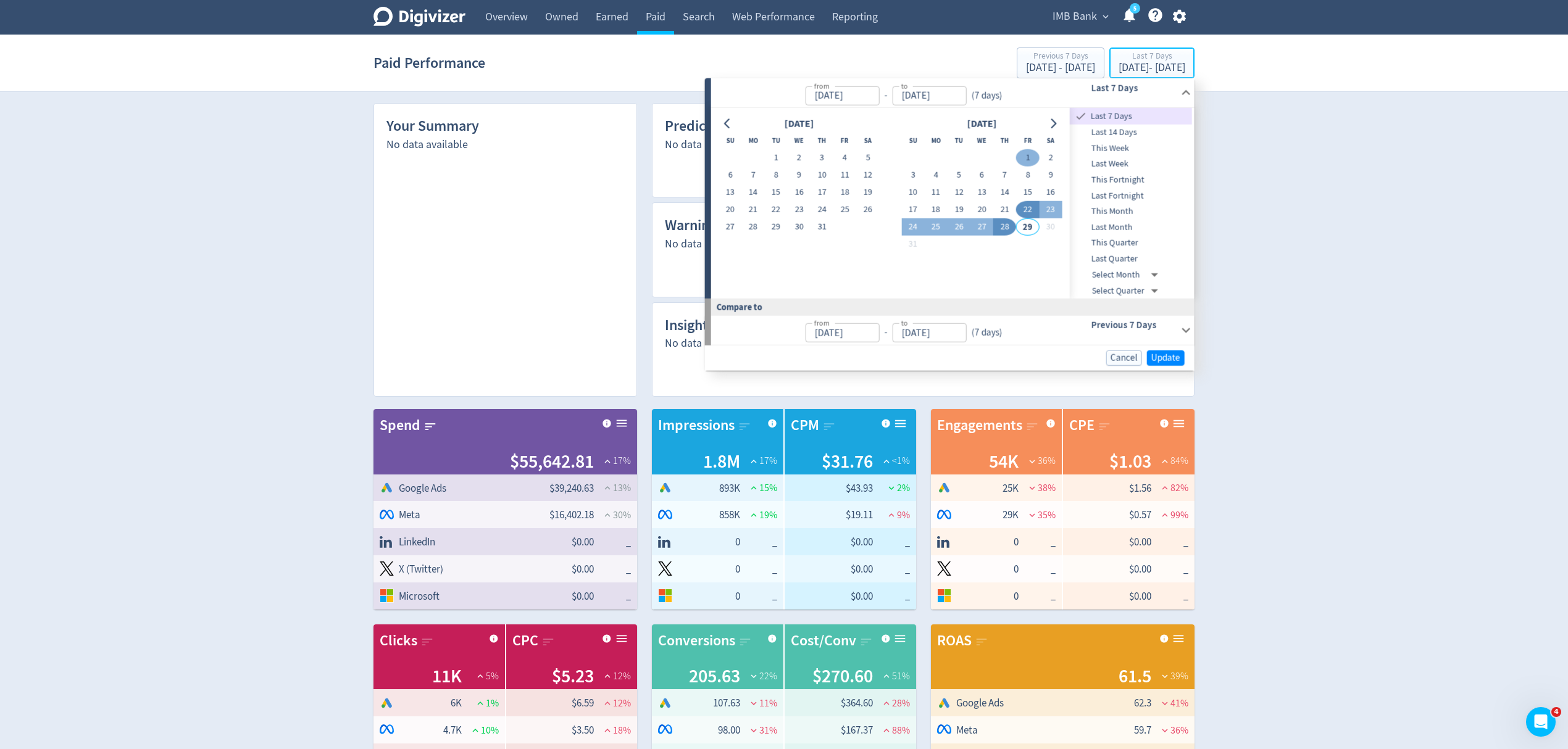
type input "[DATE]"
click at [1025, 163] on button "1" at bounding box center [1027, 158] width 23 height 18
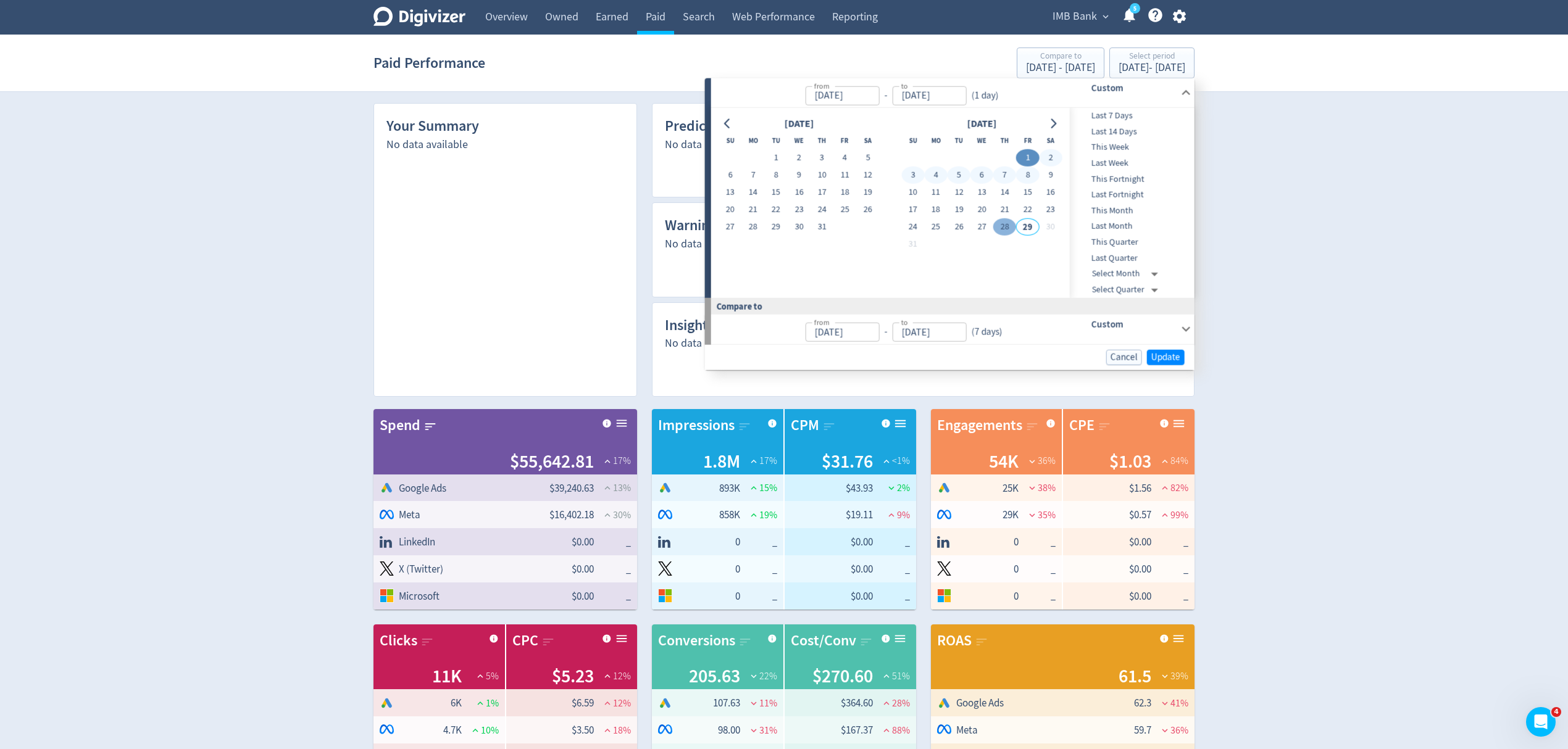
type input "[DATE]"
click at [1005, 236] on td at bounding box center [1004, 244] width 23 height 18
drag, startPoint x: 1002, startPoint y: 223, endPoint x: 1034, endPoint y: 237, distance: 34.9
click at [1002, 222] on button "28" at bounding box center [1004, 227] width 23 height 18
type input "[DATE]"
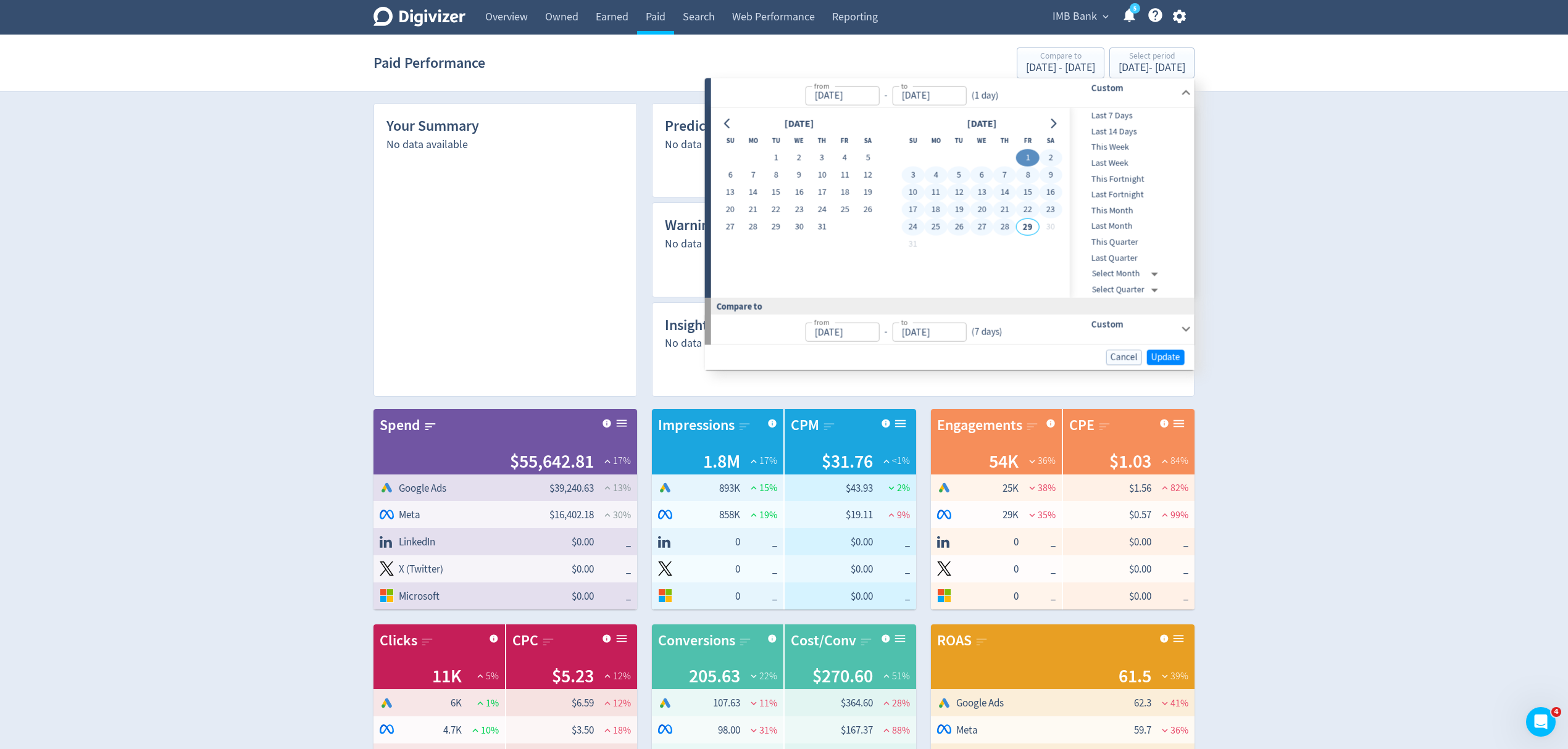
type input "[DATE]"
click at [1154, 354] on span "Update" at bounding box center [1165, 356] width 29 height 9
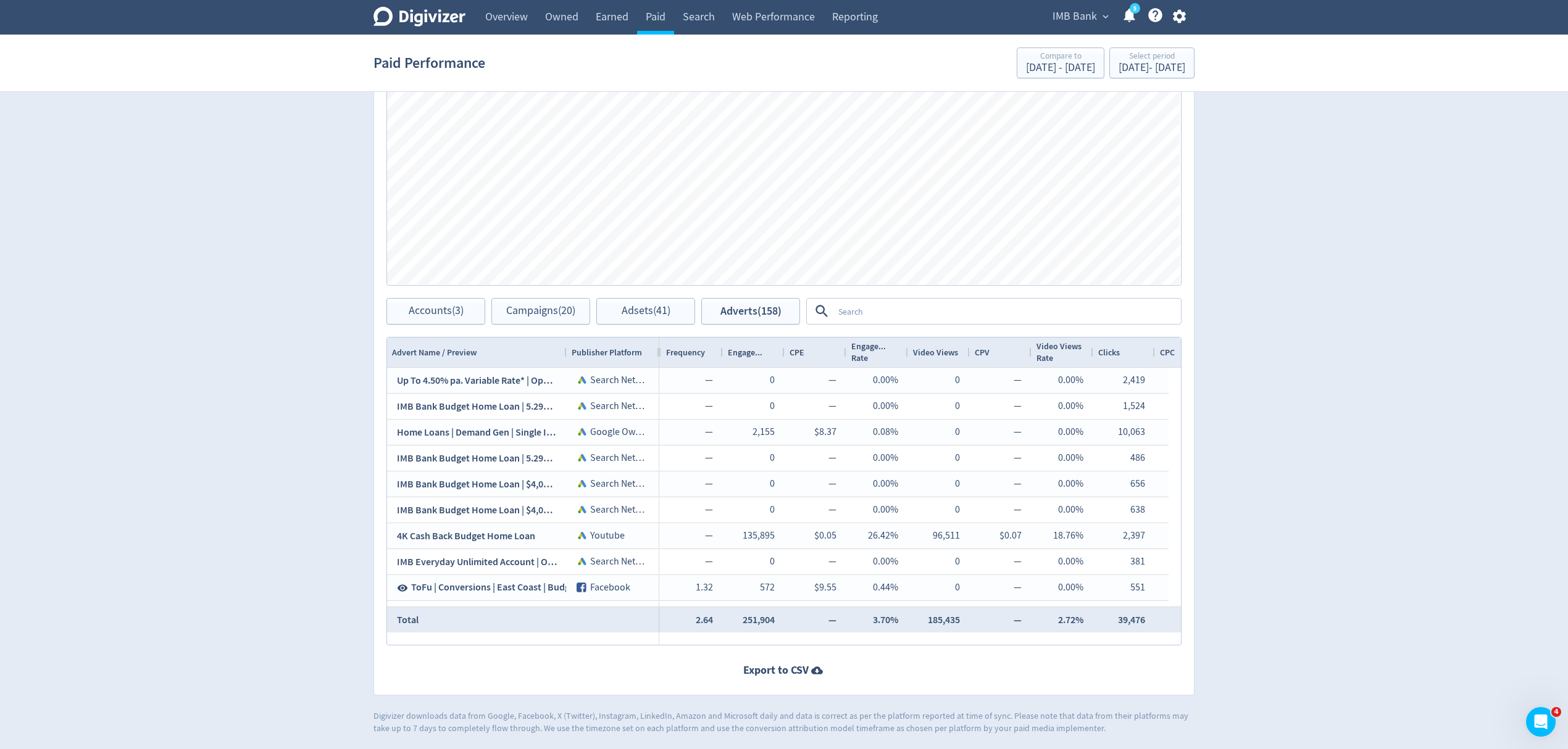
scroll to position [0, 622]
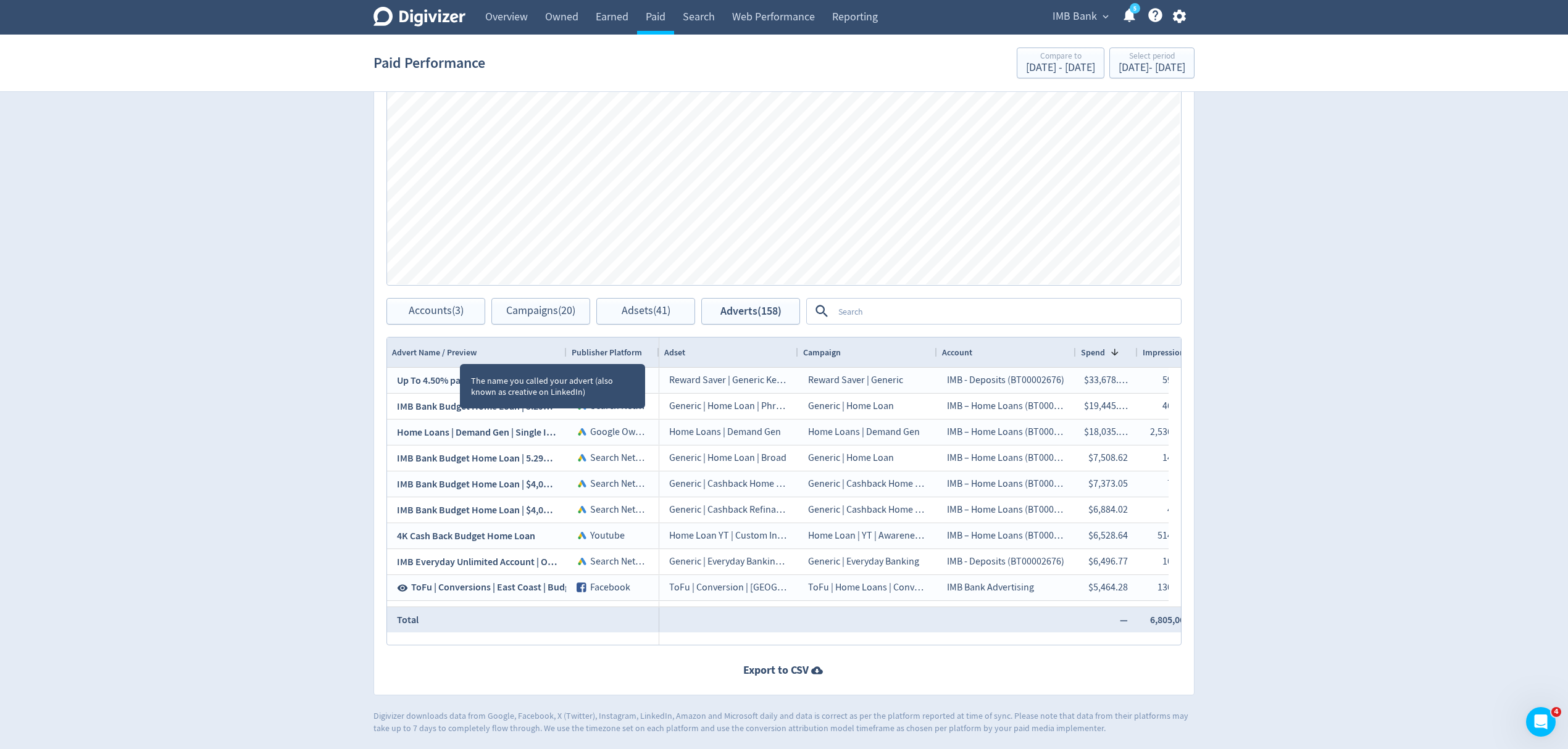
click at [461, 354] on span "Advert Name / Preview" at bounding box center [434, 352] width 85 height 12
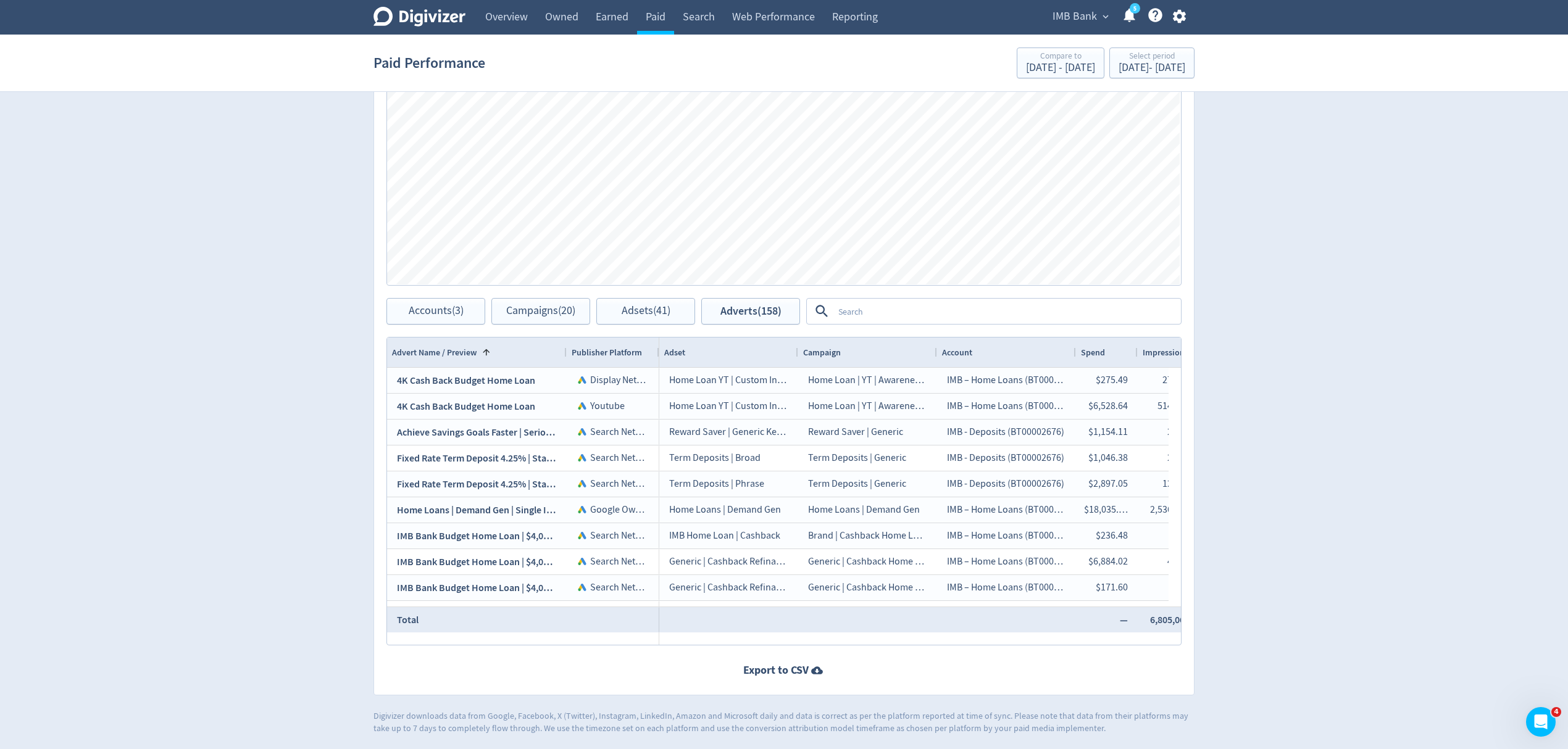
click at [1091, 349] on span "Spend" at bounding box center [1092, 352] width 24 height 12
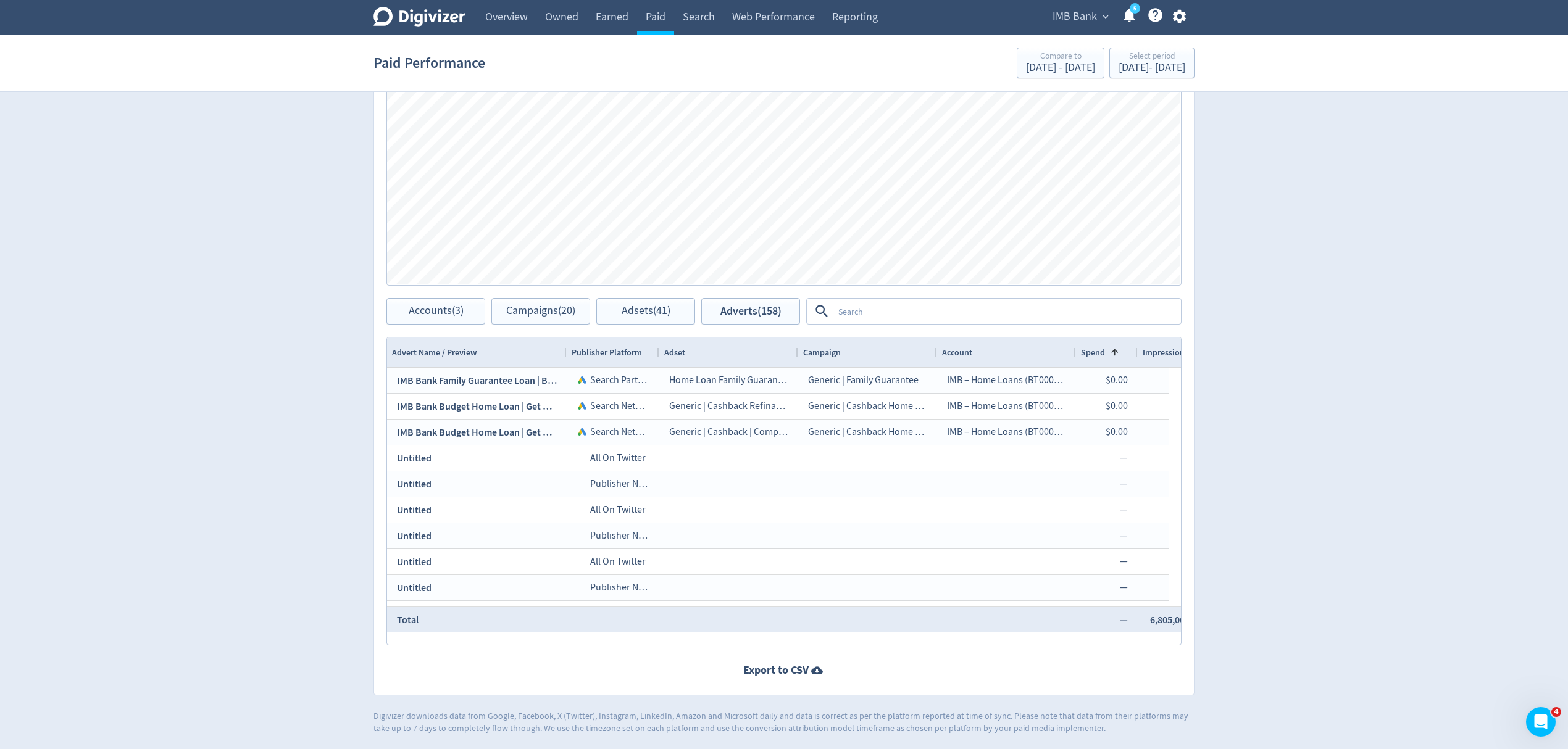
click at [1091, 349] on span "Spend" at bounding box center [1092, 352] width 24 height 12
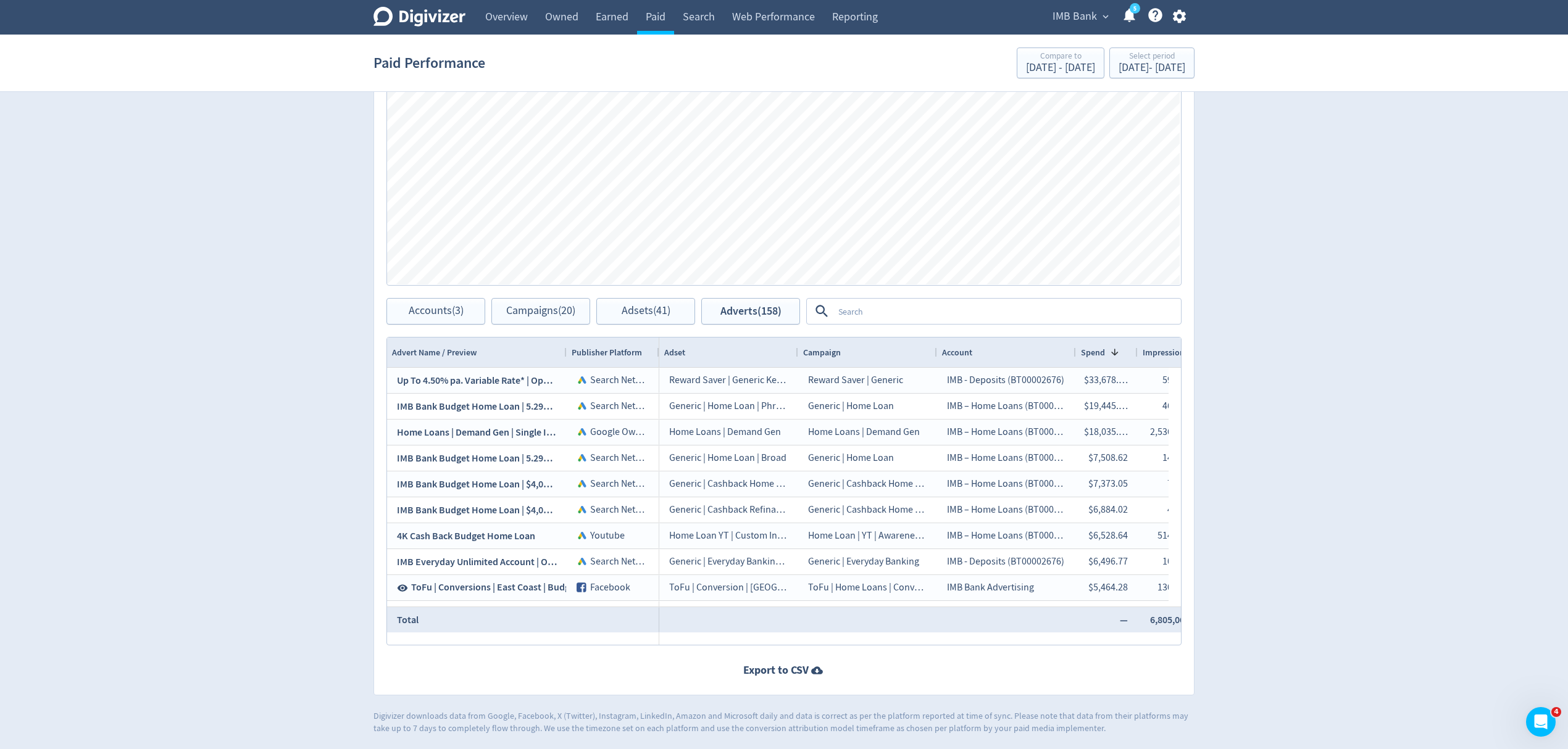
click at [1069, 18] on span "IMB Bank" at bounding box center [1074, 17] width 44 height 20
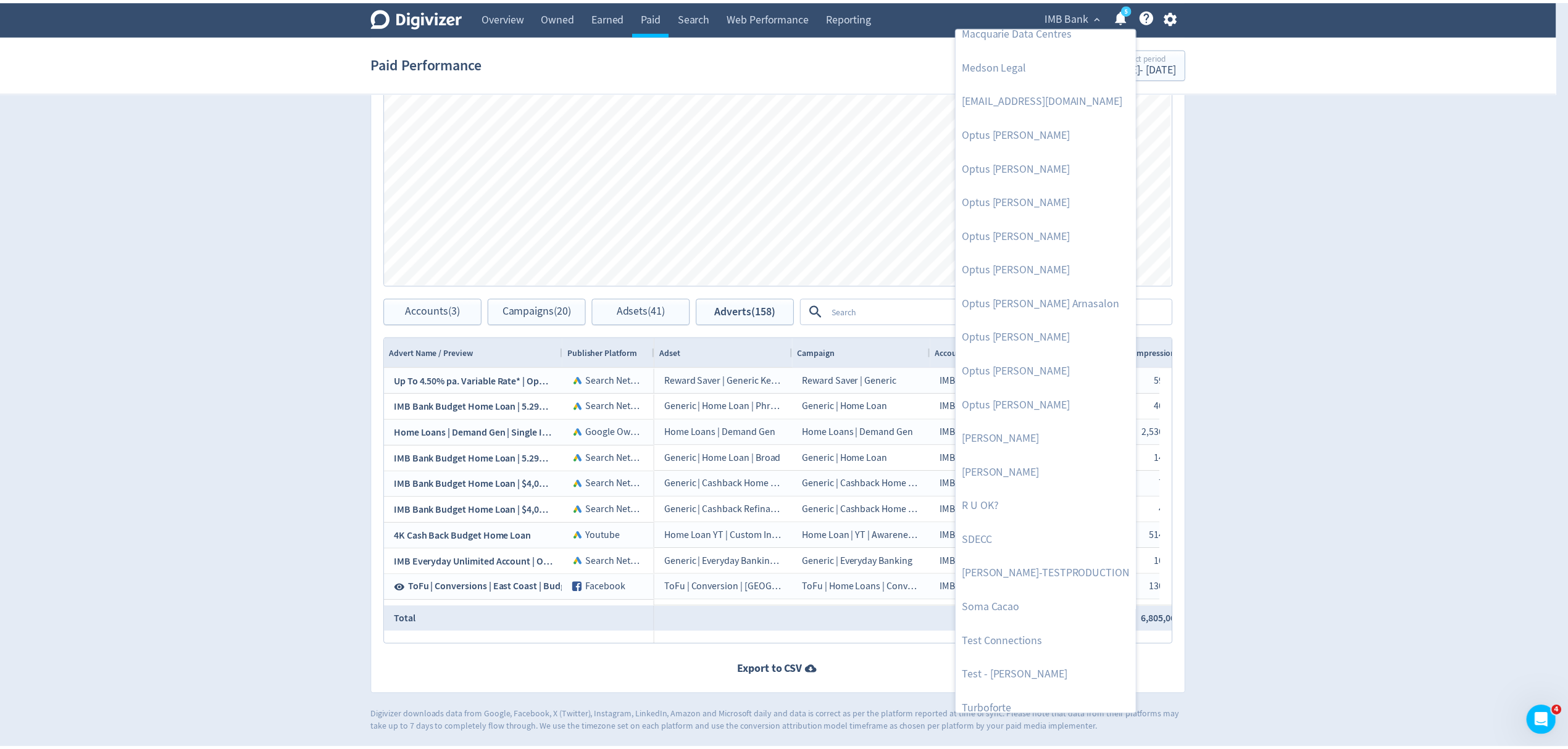
scroll to position [533, 0]
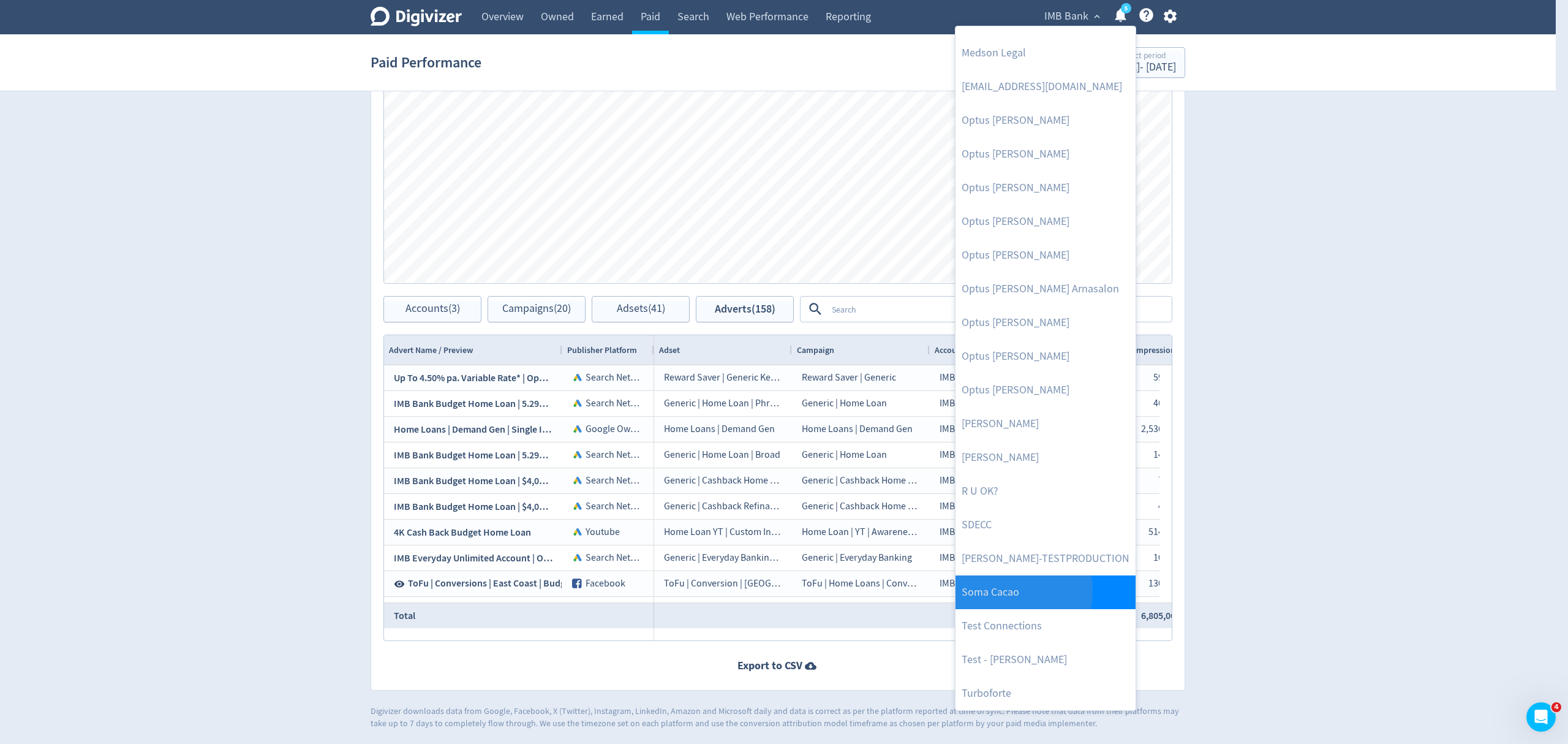
click at [1010, 591] on link "Soma Cacao" at bounding box center [1045, 592] width 180 height 33
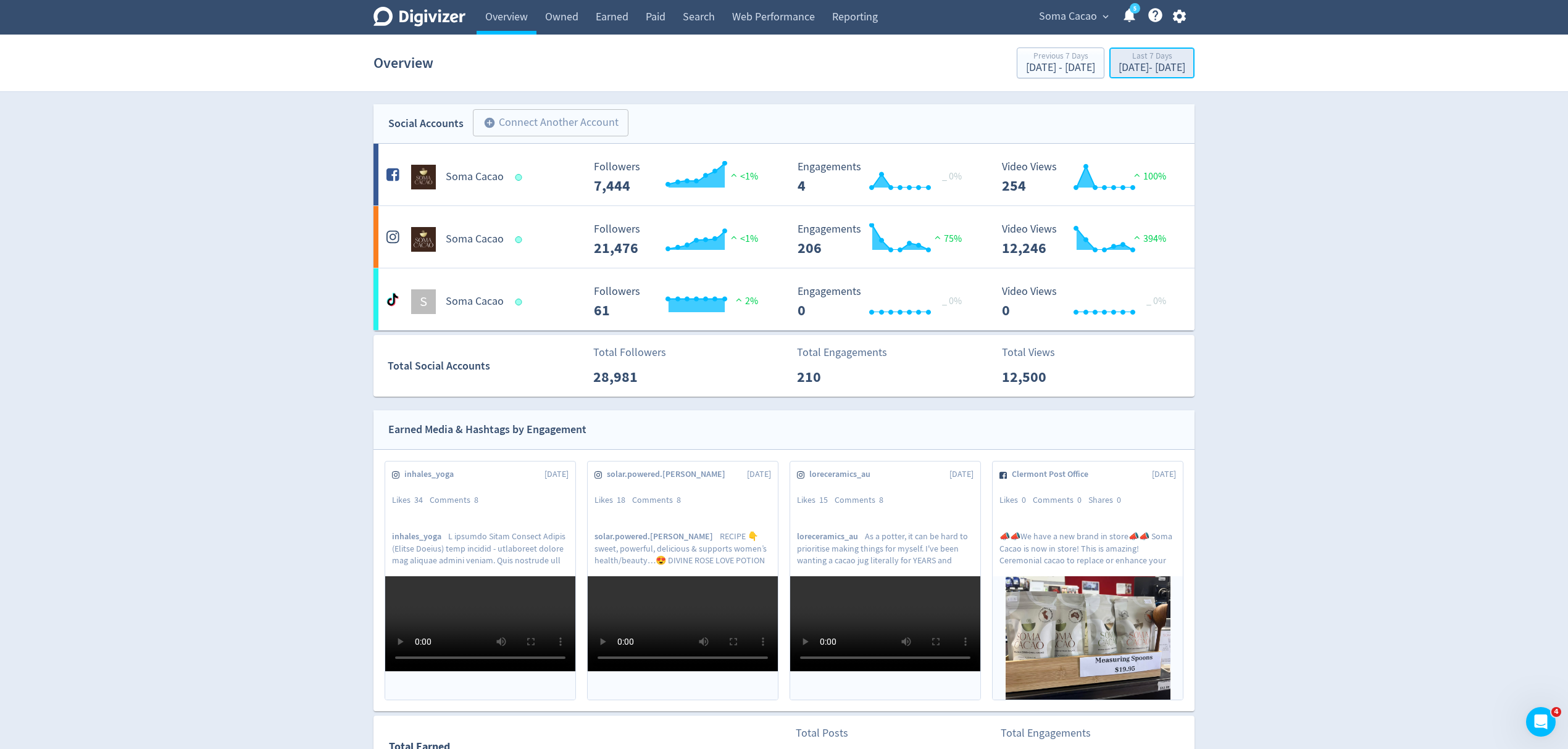
click at [1118, 70] on div "[DATE] - [DATE]" at bounding box center [1151, 68] width 67 height 11
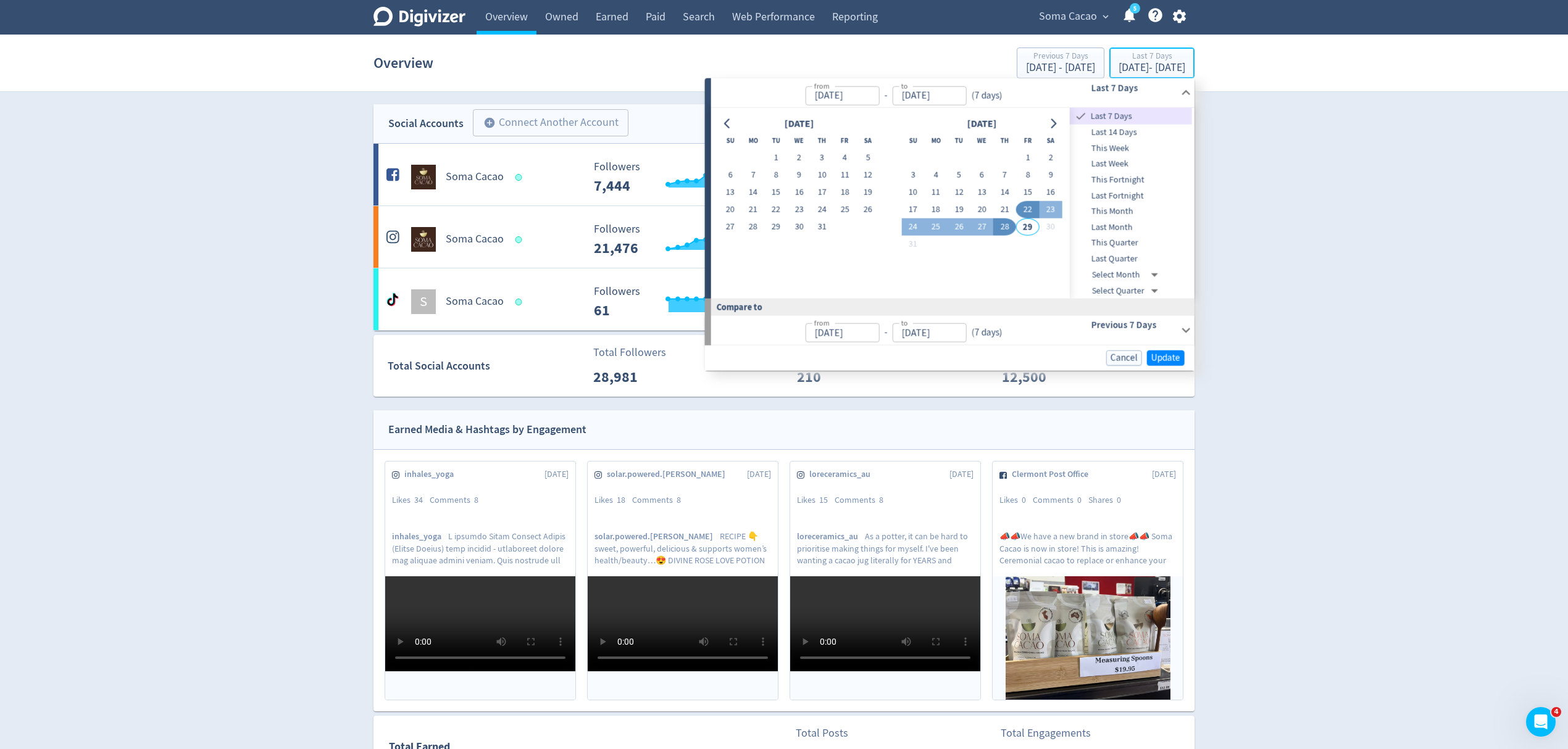
type input "[DATE]"
click at [1021, 156] on button "1" at bounding box center [1027, 158] width 23 height 18
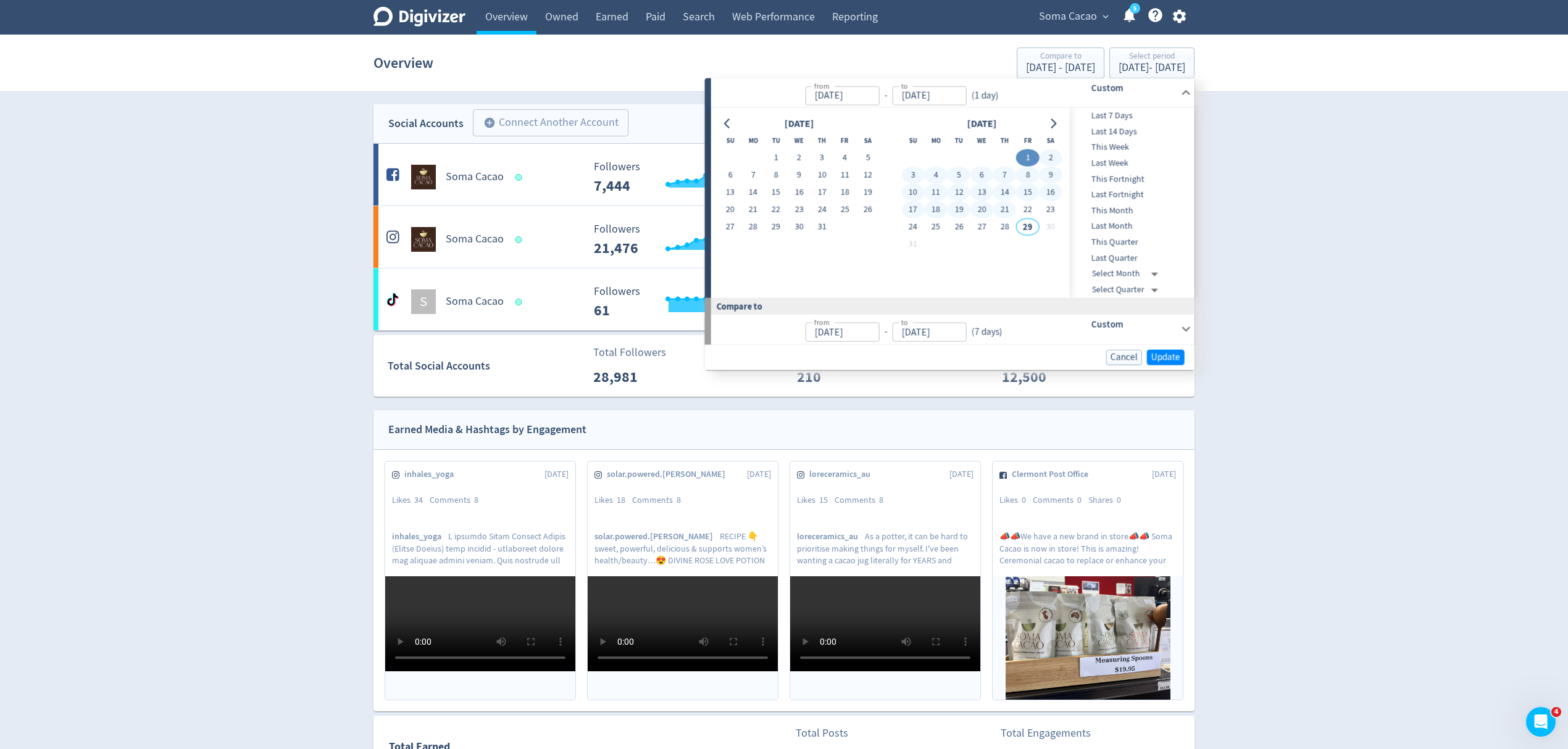
type input "[DATE]"
click at [1004, 227] on button "28" at bounding box center [1004, 227] width 23 height 18
type input "[DATE]"
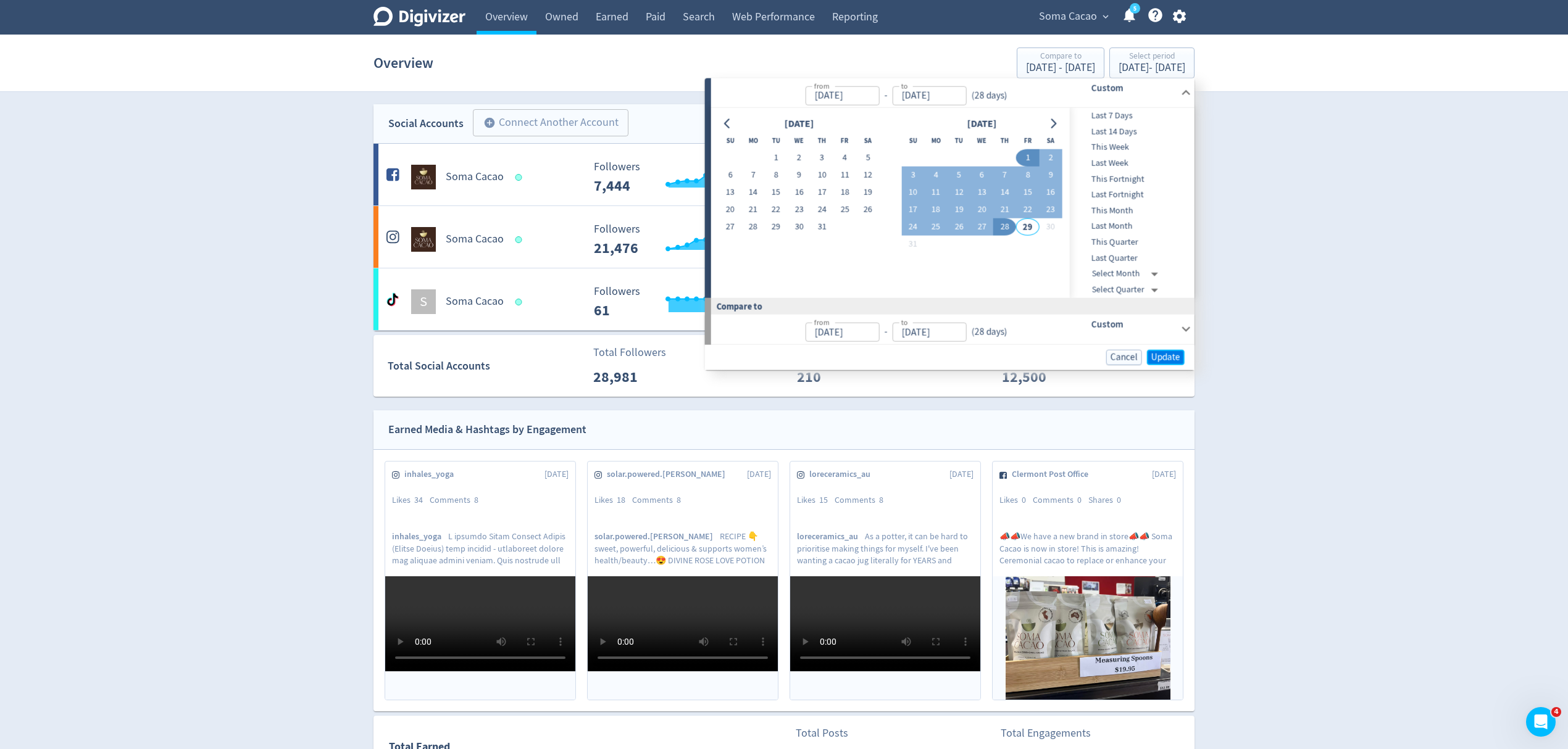
click at [1153, 356] on span "Update" at bounding box center [1165, 356] width 29 height 9
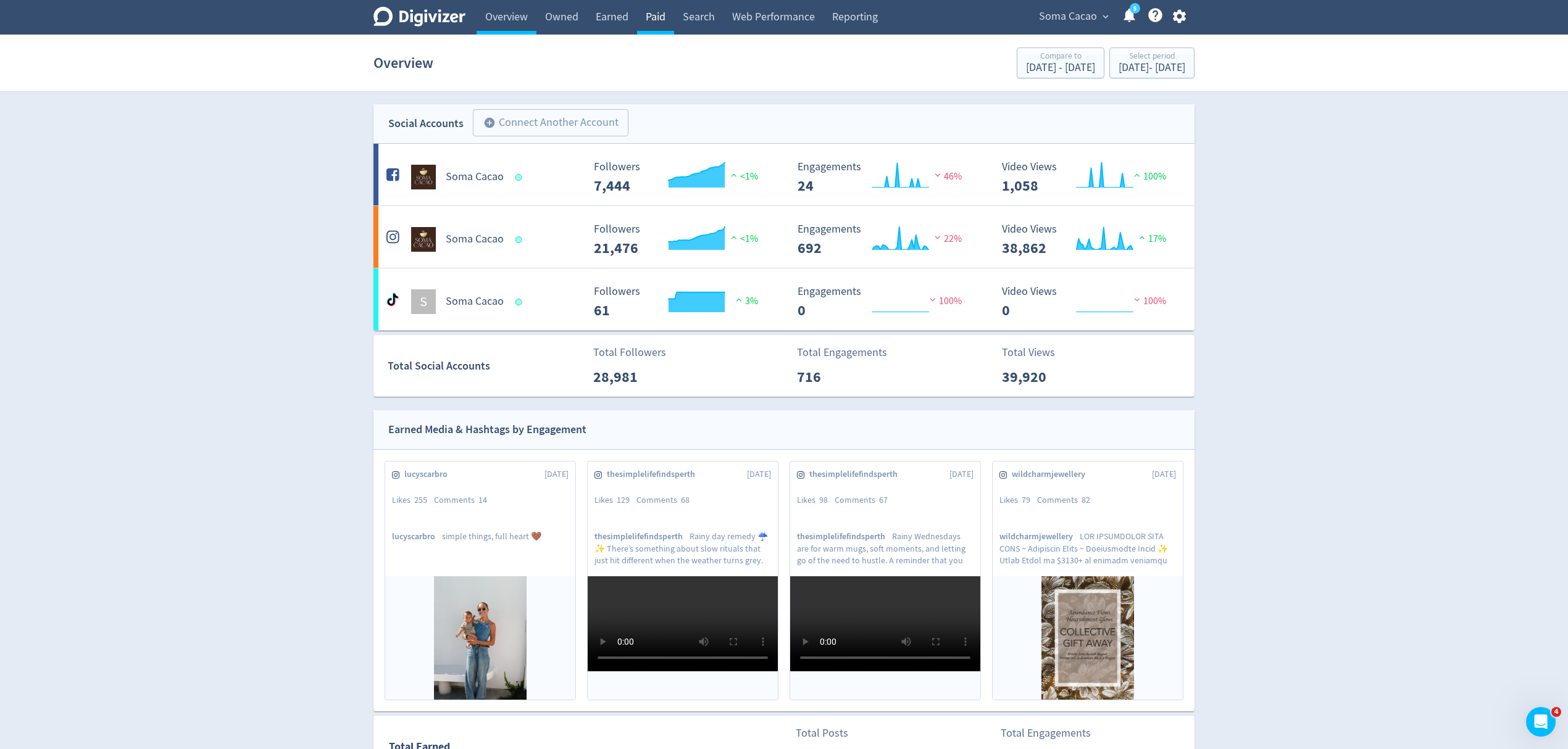
click at [668, 18] on link "Paid" at bounding box center [655, 17] width 37 height 34
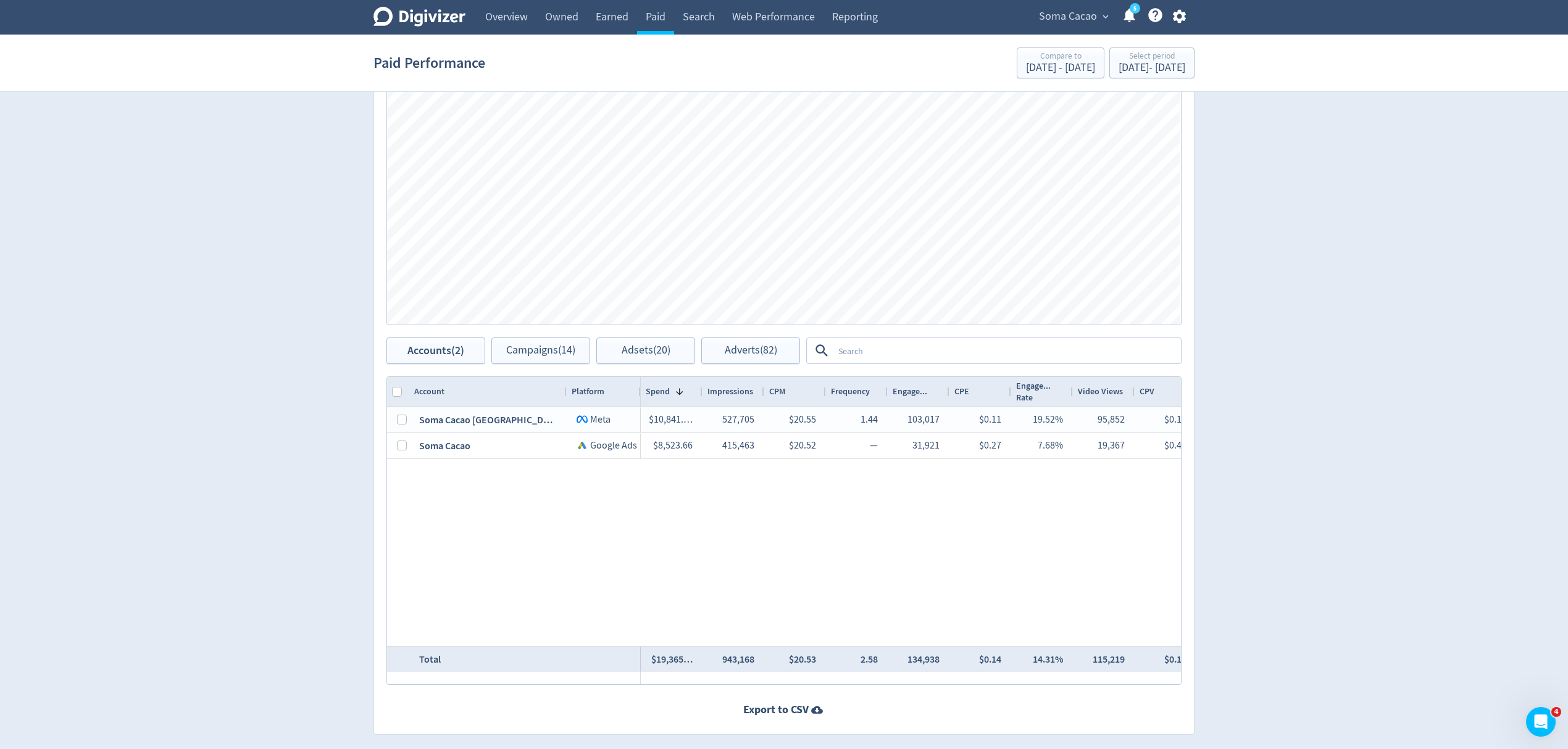
scroll to position [741, 0]
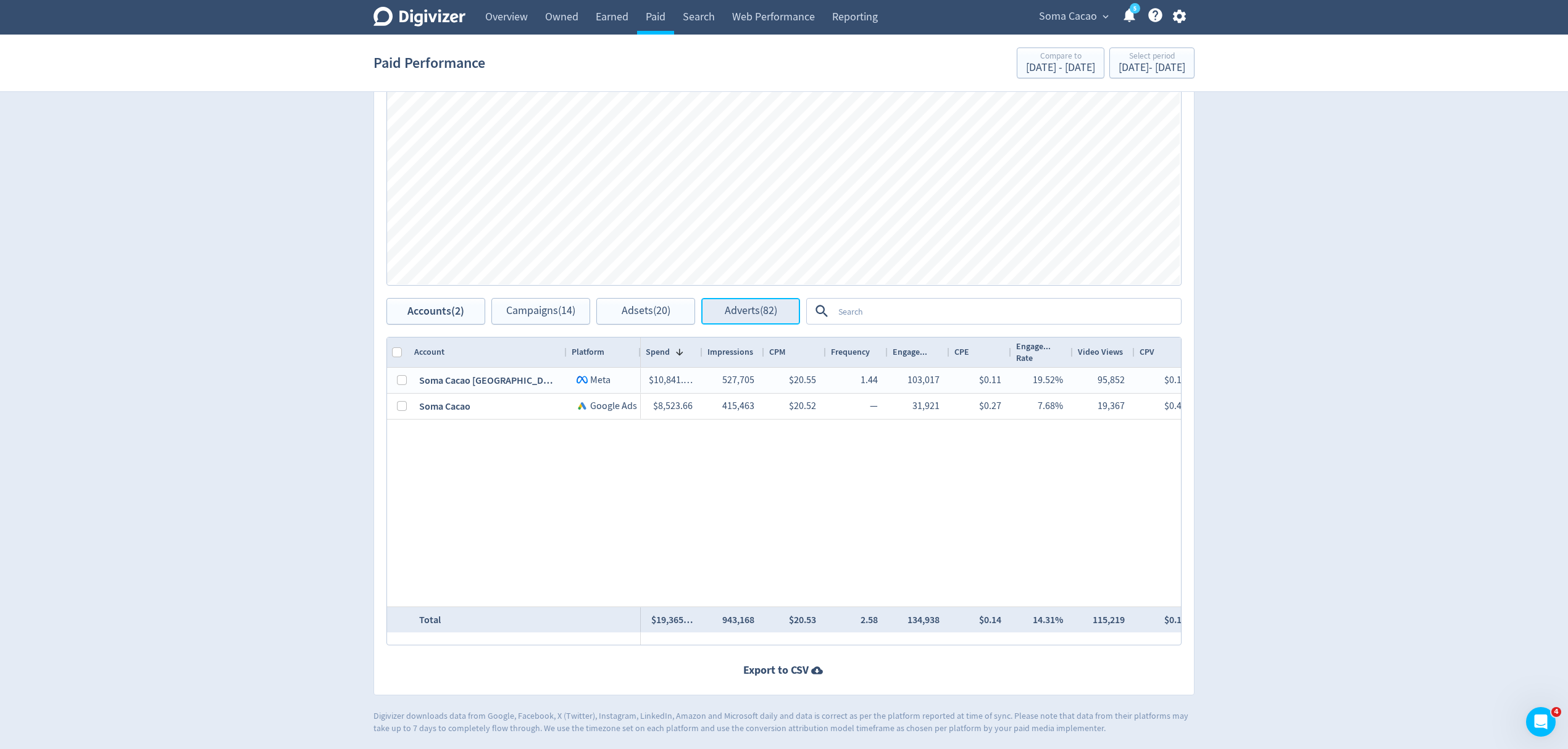
click at [736, 317] on button "Adverts (82)" at bounding box center [750, 312] width 99 height 27
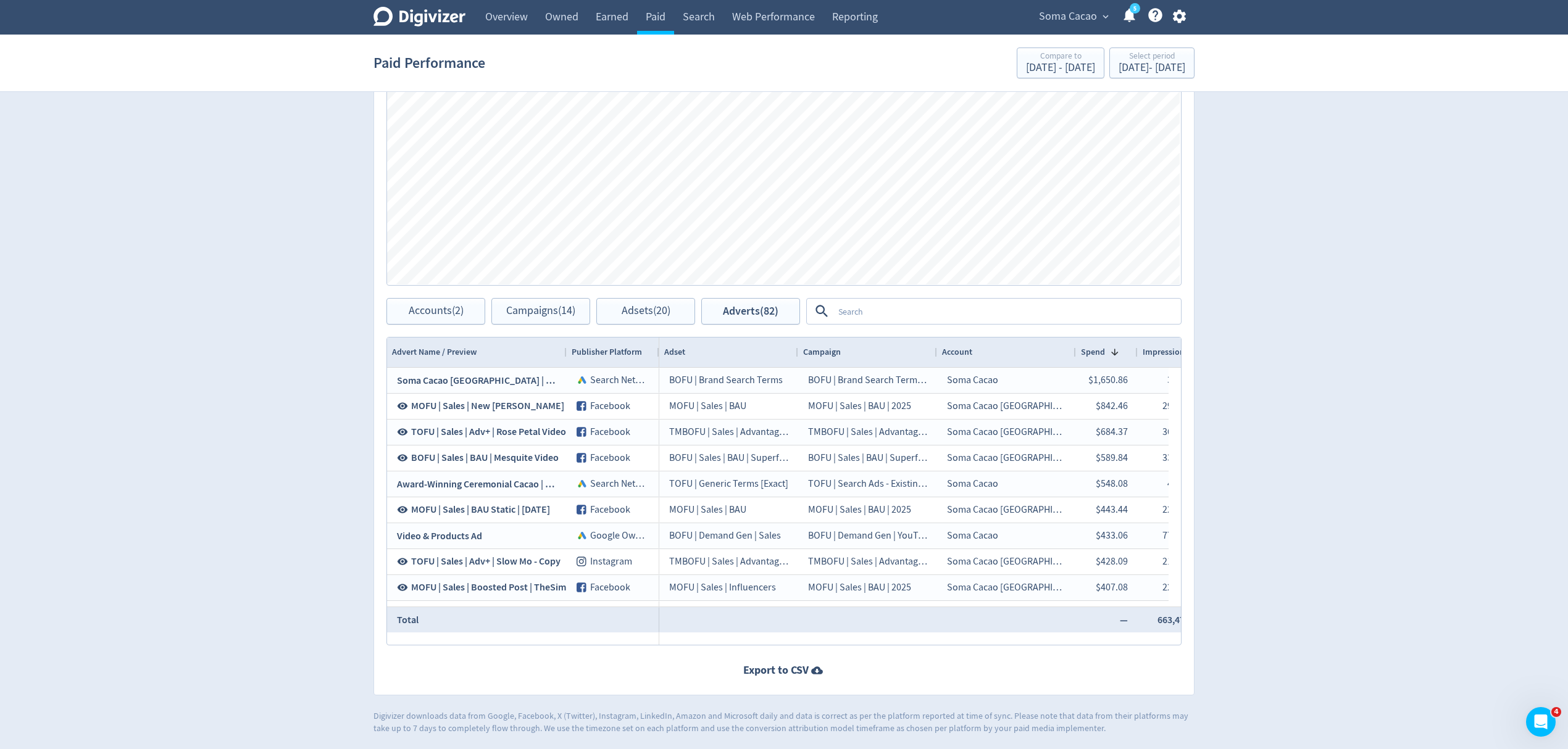
click at [418, 349] on span "Advert Name / Preview" at bounding box center [434, 351] width 85 height 12
click at [1099, 354] on span "Spend" at bounding box center [1092, 351] width 24 height 12
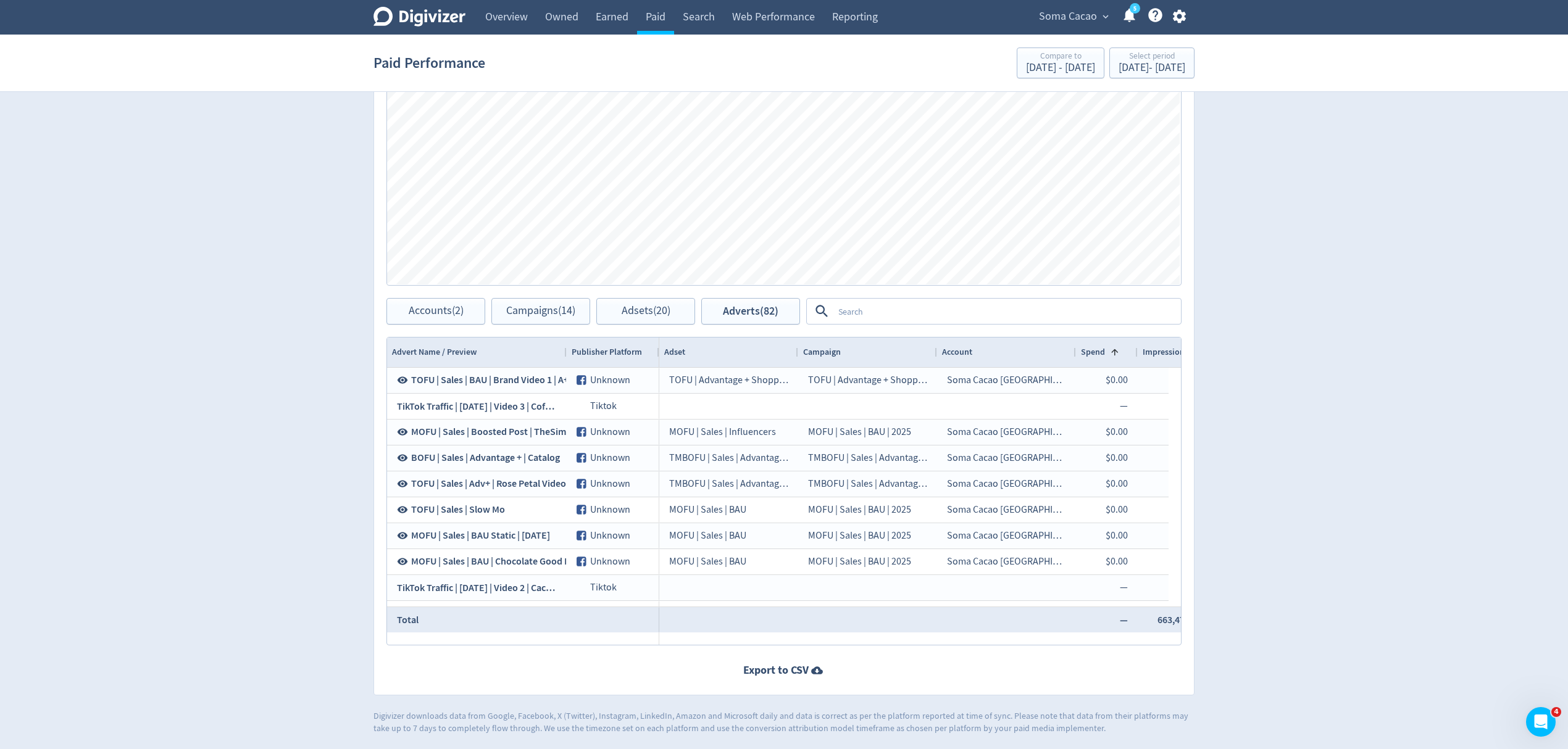
click at [1099, 354] on span "Spend" at bounding box center [1092, 351] width 24 height 12
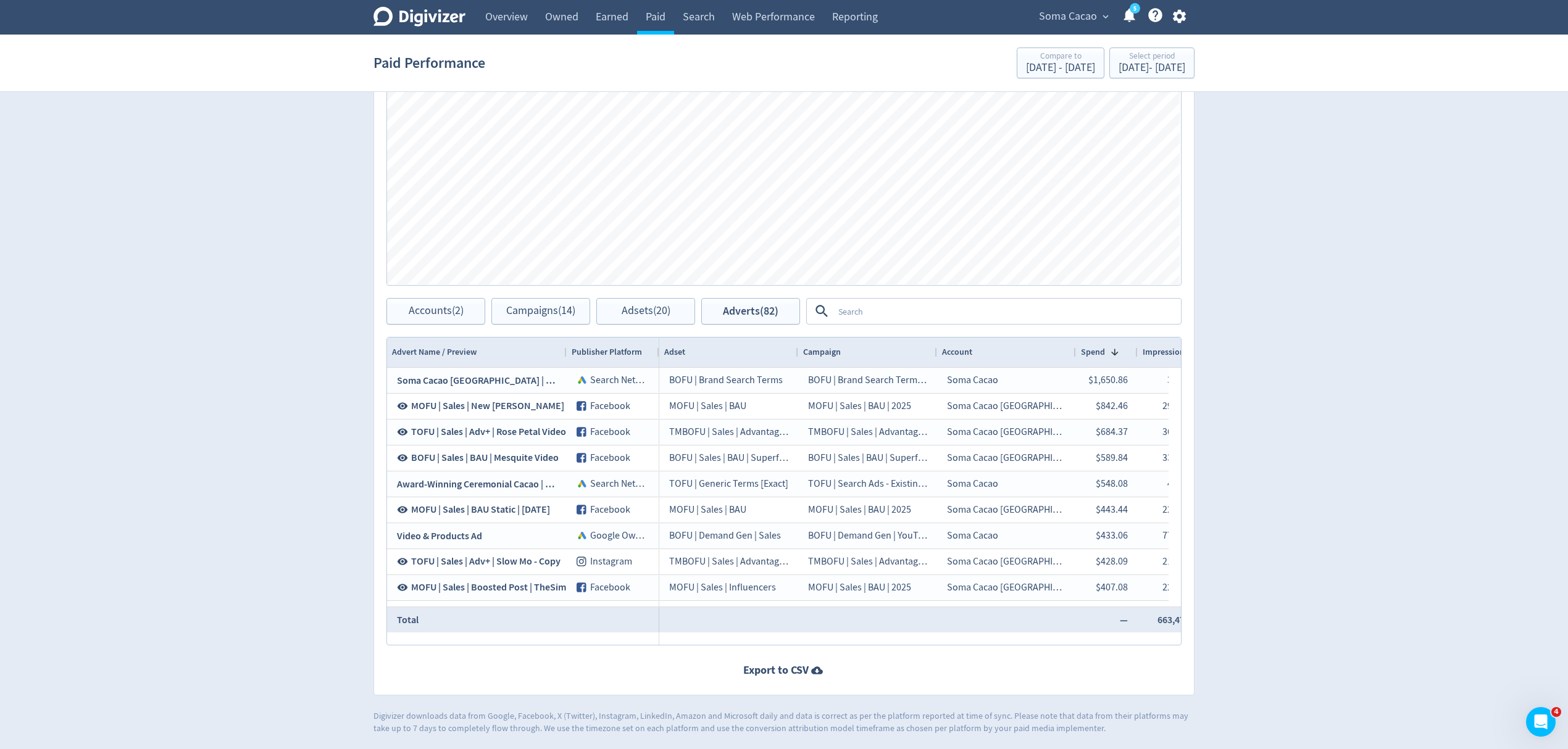
click at [470, 354] on span "Advert Name / Preview" at bounding box center [434, 351] width 85 height 12
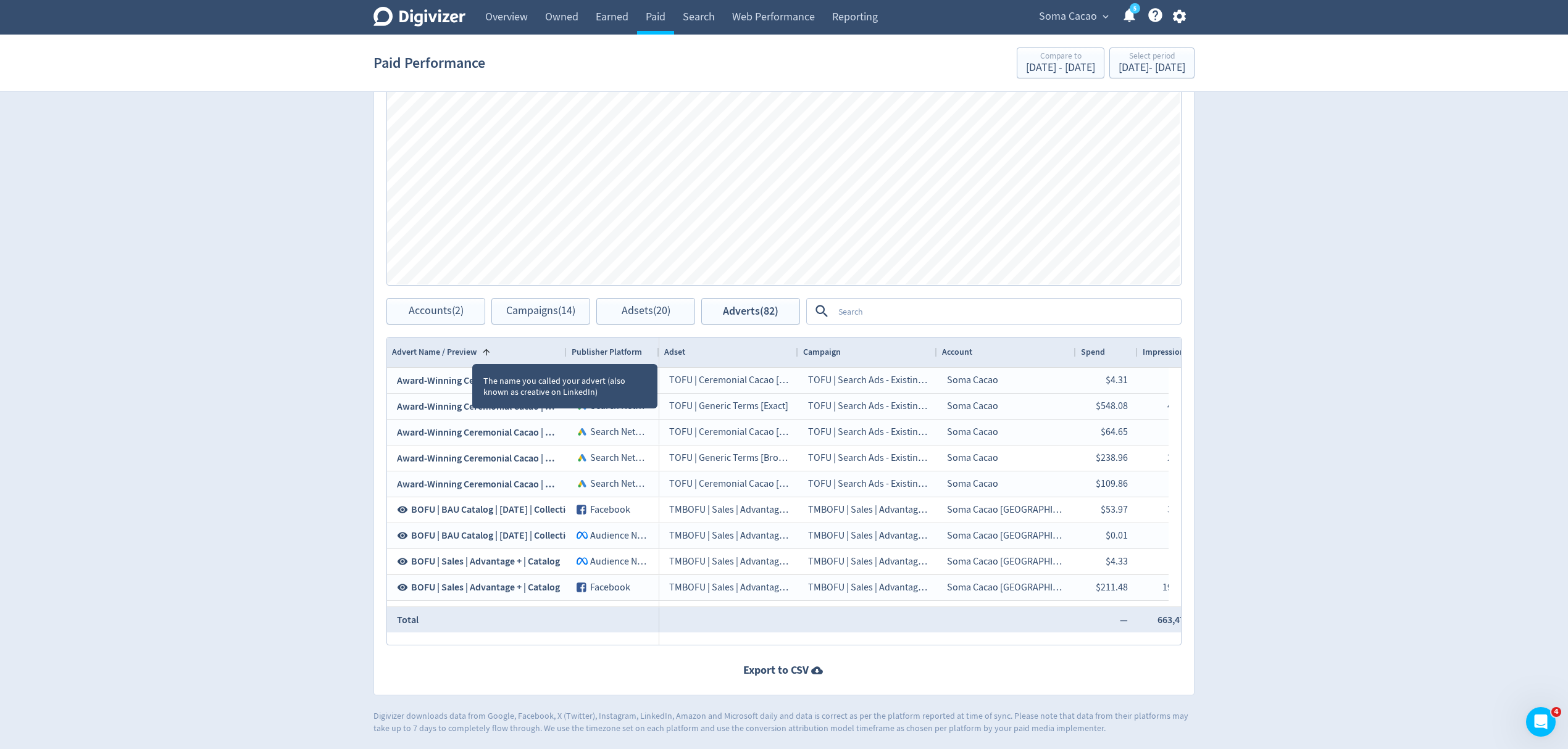
click at [473, 354] on span "Advert Name / Preview" at bounding box center [434, 351] width 85 height 12
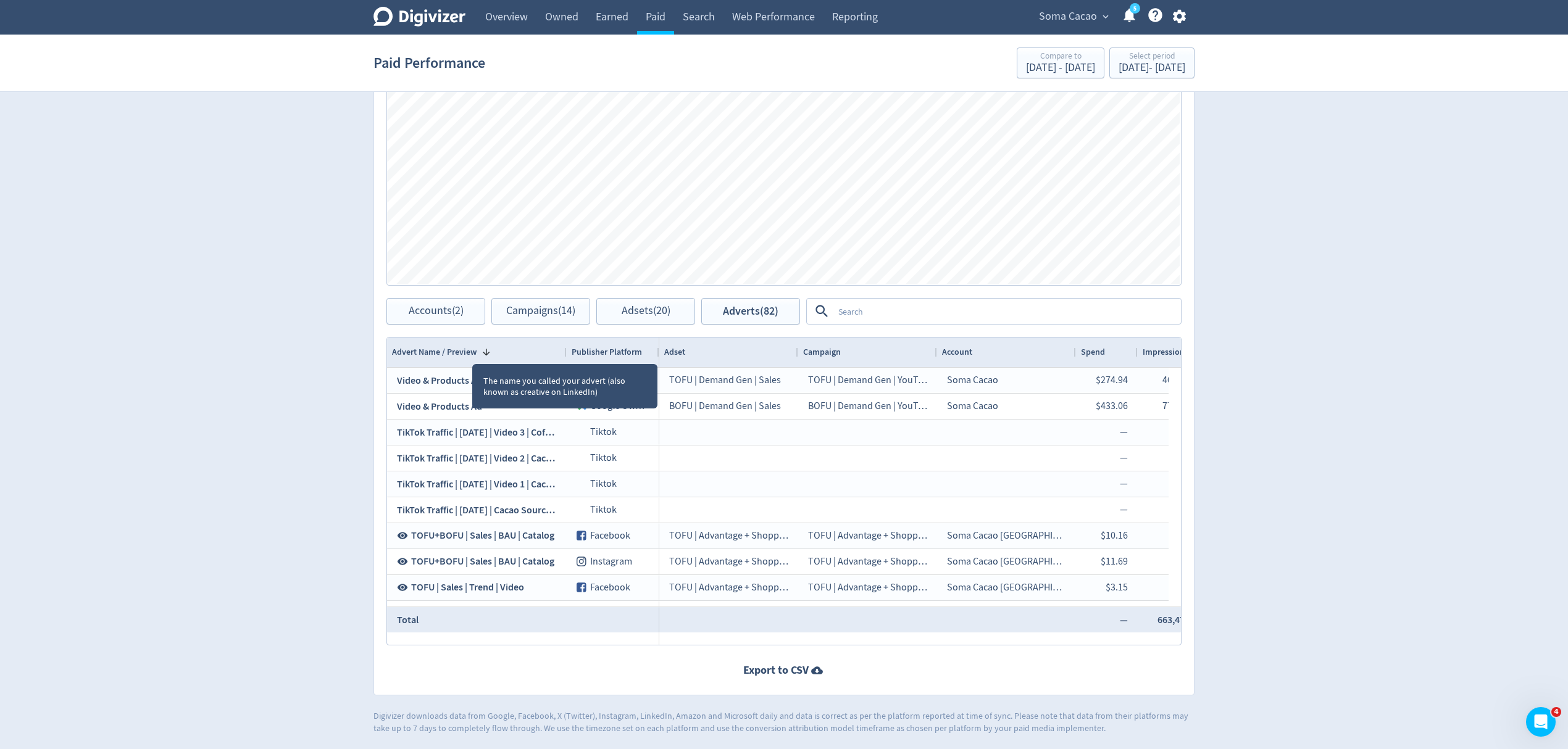
click at [473, 354] on span "Advert Name / Preview" at bounding box center [434, 351] width 85 height 12
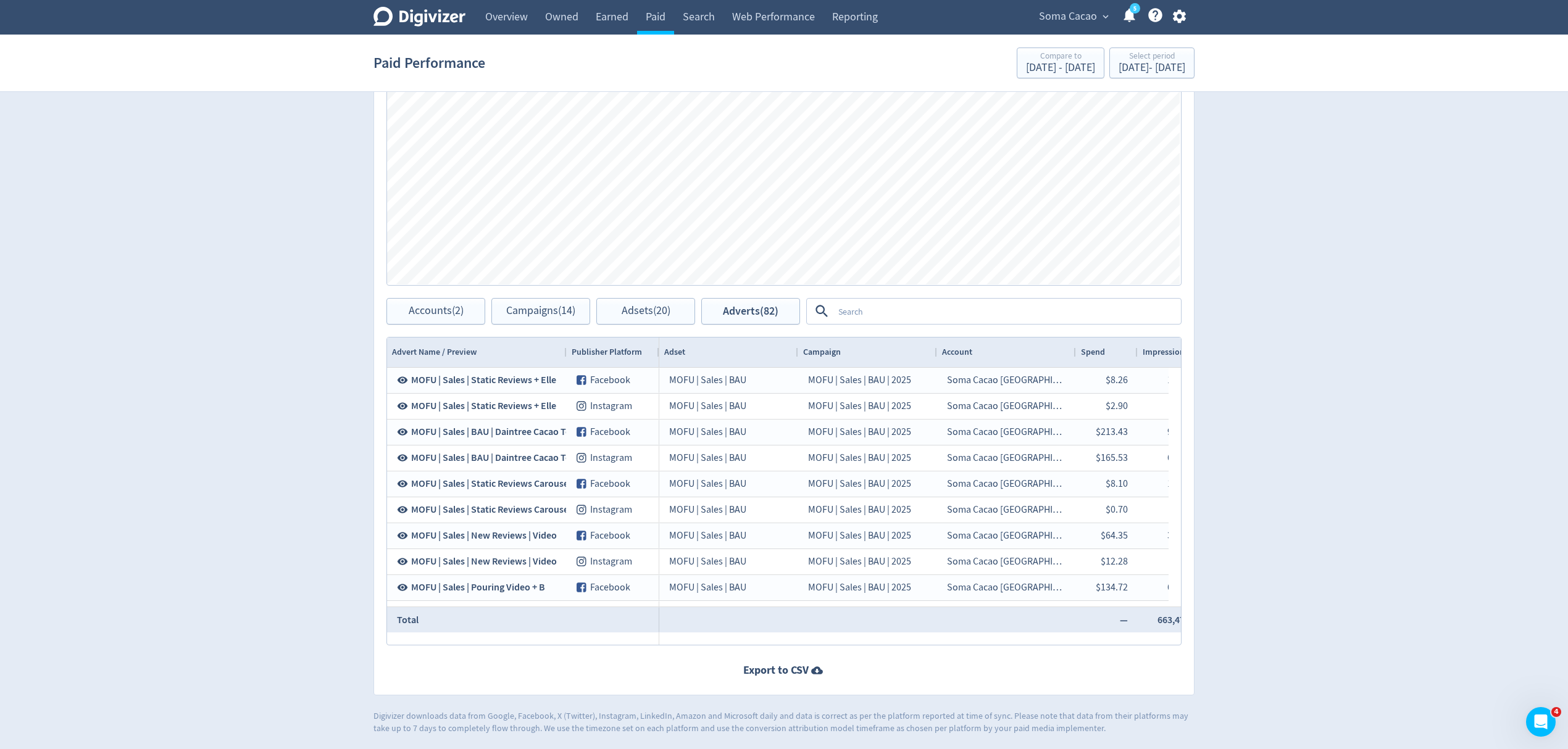
click at [1099, 351] on span "Spend" at bounding box center [1092, 351] width 24 height 12
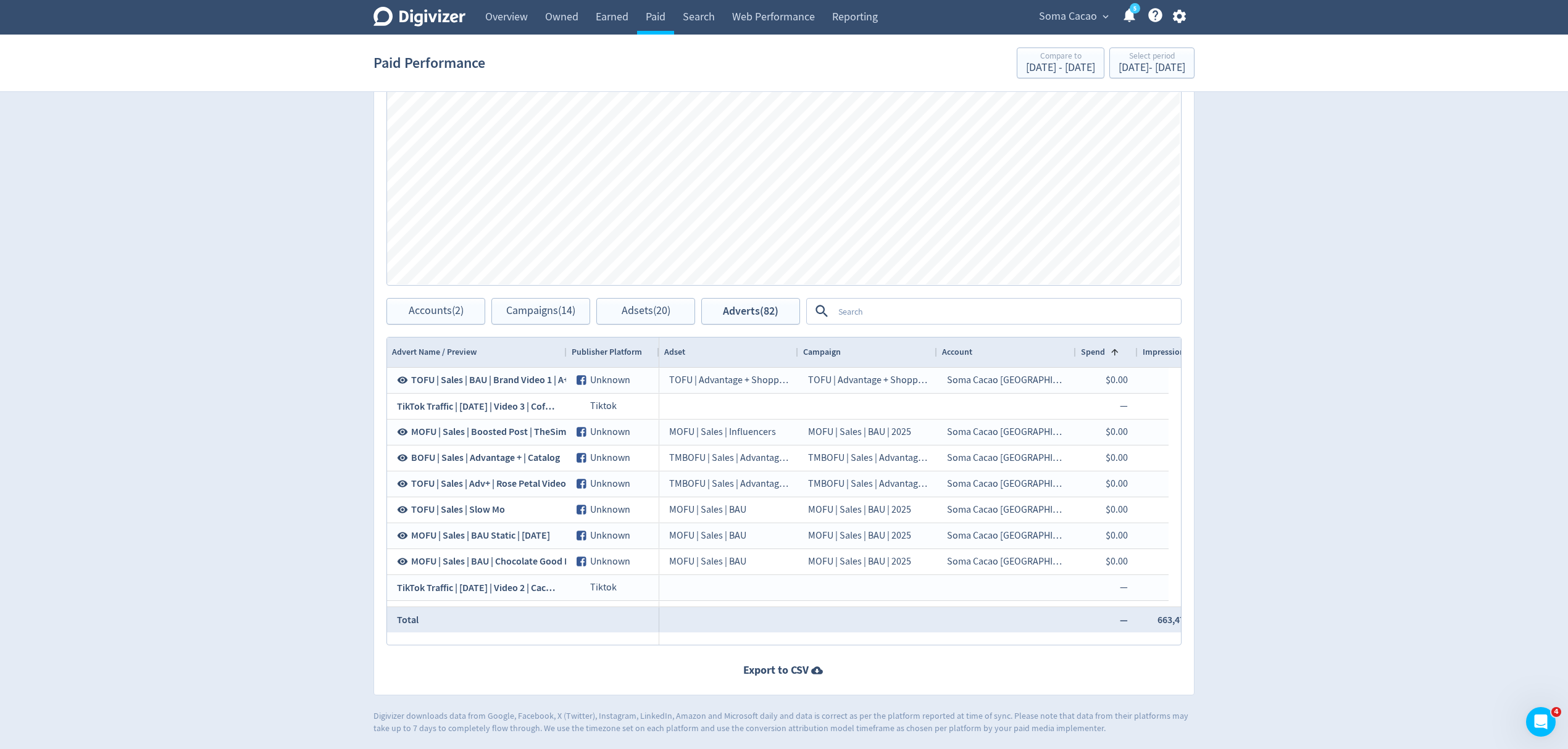
click at [1099, 349] on span "Spend" at bounding box center [1092, 351] width 24 height 12
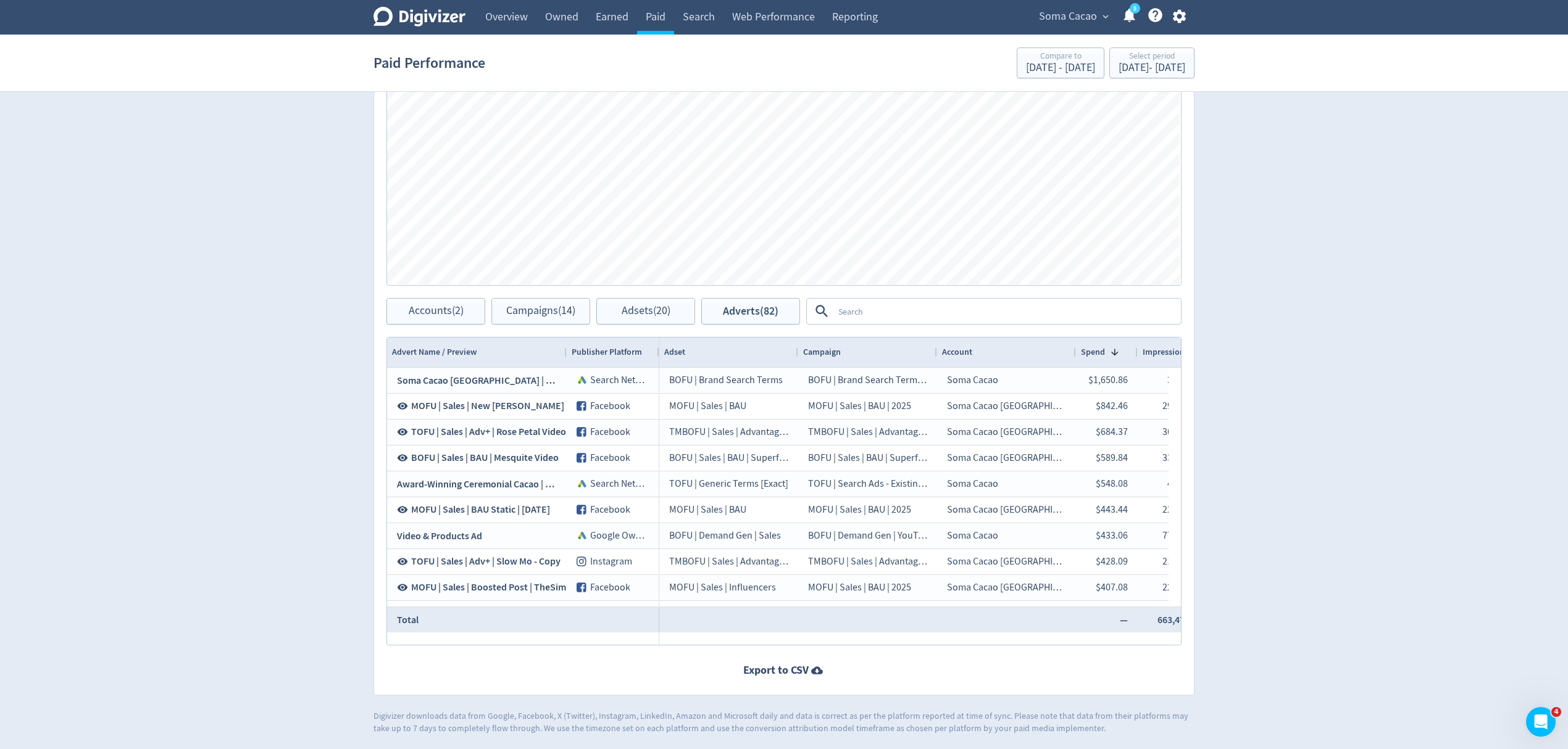
click at [452, 354] on span "Advert Name / Preview" at bounding box center [434, 351] width 85 height 12
click at [429, 351] on span "Advert Name / Preview" at bounding box center [434, 351] width 85 height 12
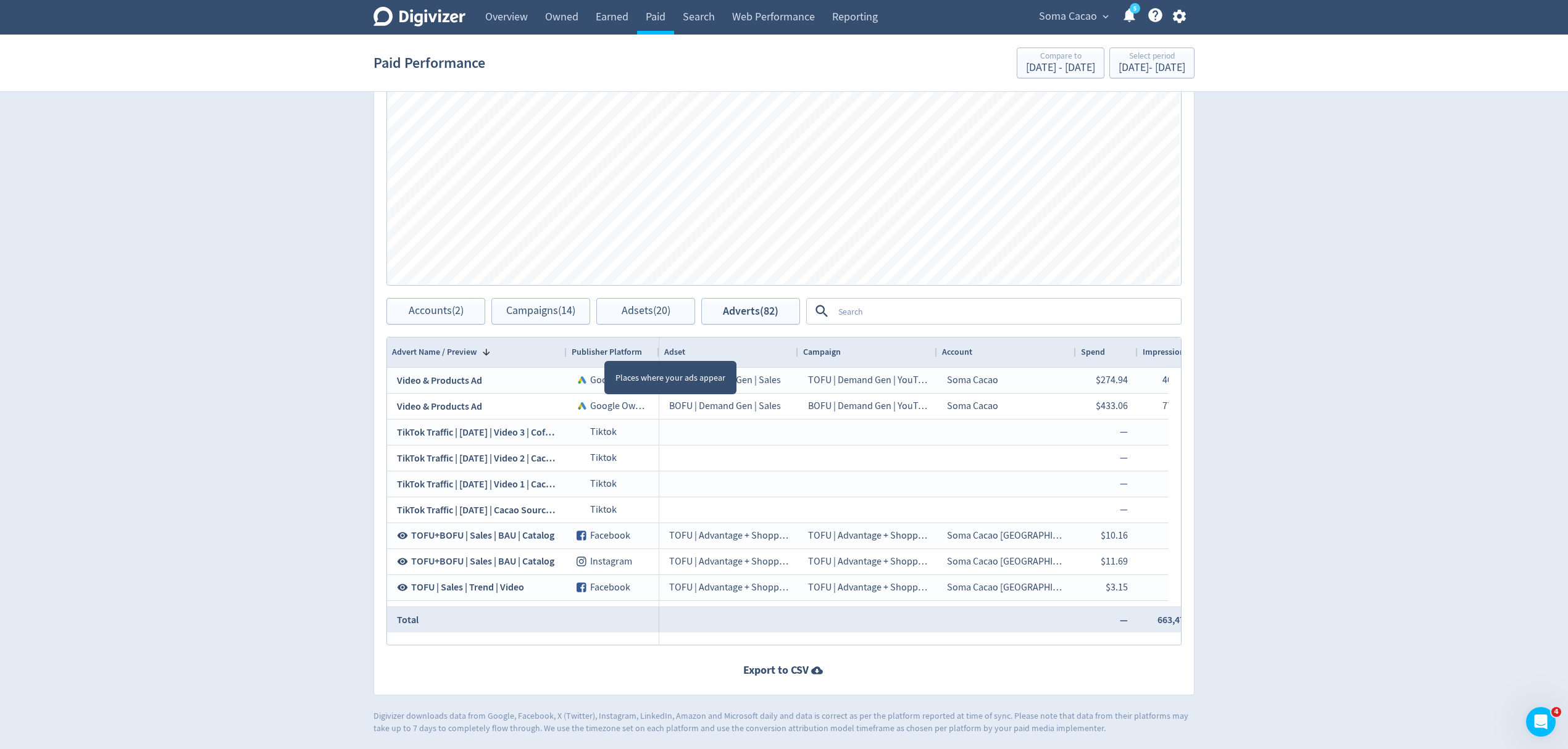
click at [606, 349] on span "Publisher Platform" at bounding box center [606, 351] width 70 height 12
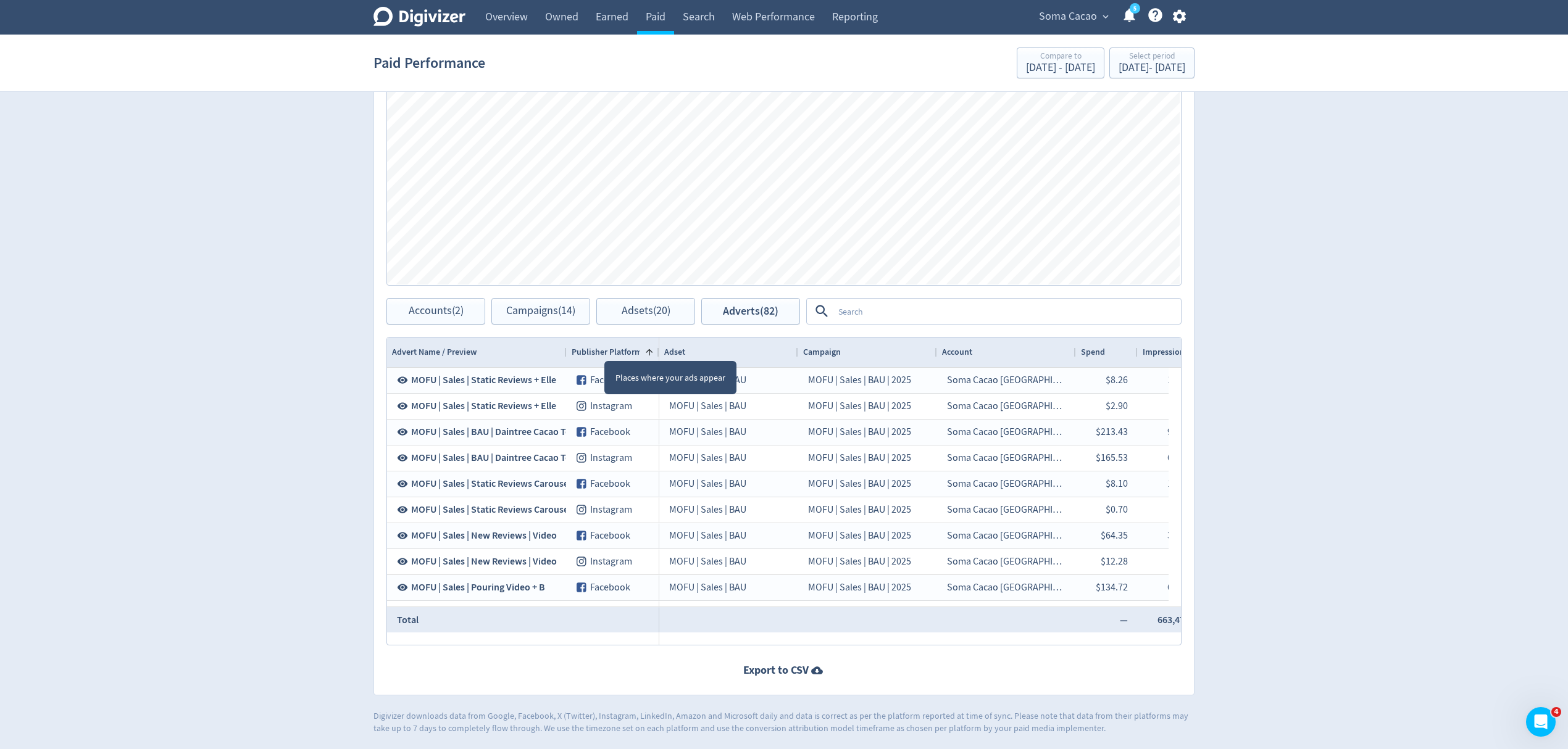
click at [606, 349] on span "Publisher Platform" at bounding box center [606, 351] width 70 height 12
click at [705, 346] on div "Adset" at bounding box center [728, 352] width 129 height 23
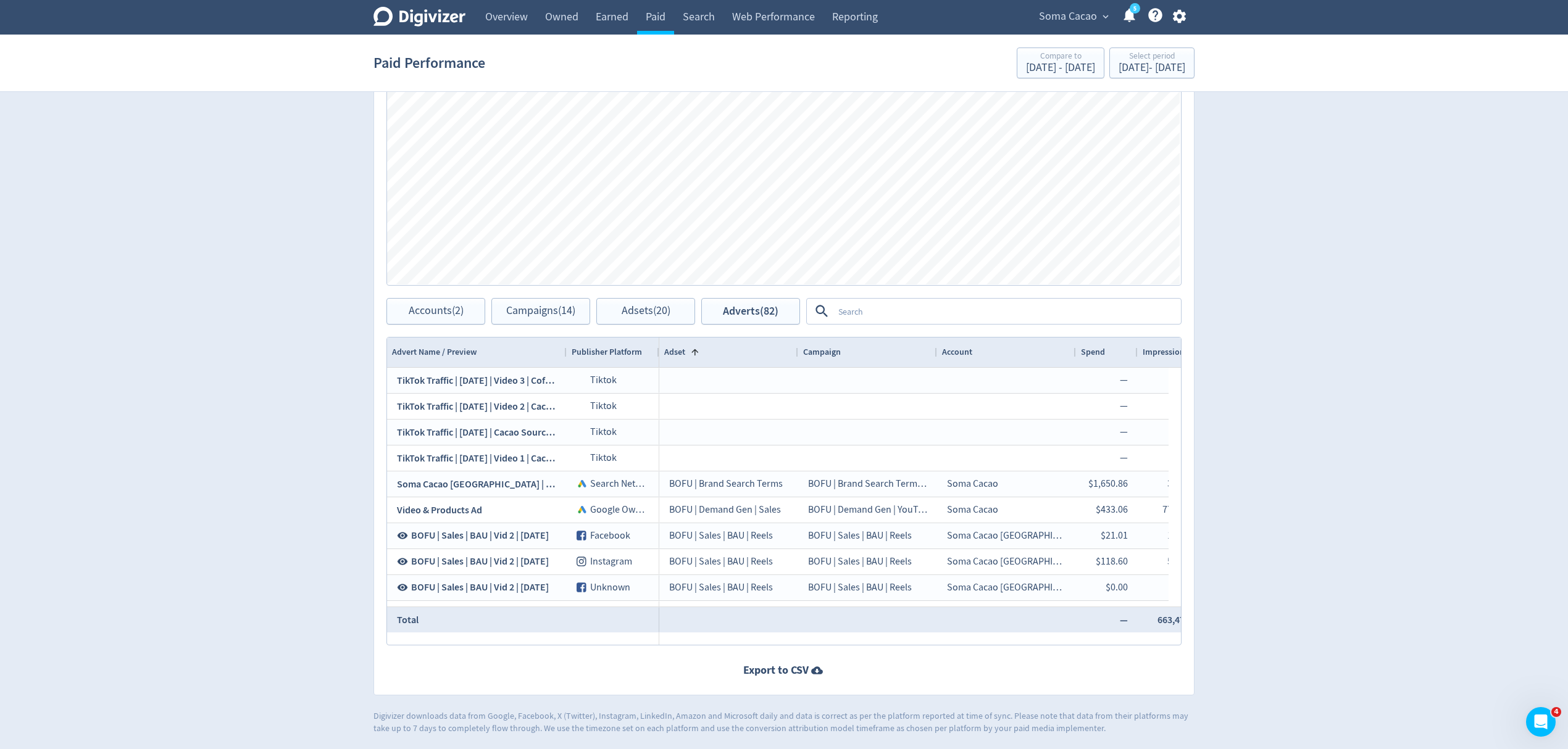
click at [706, 346] on div "Adset 1" at bounding box center [728, 352] width 129 height 23
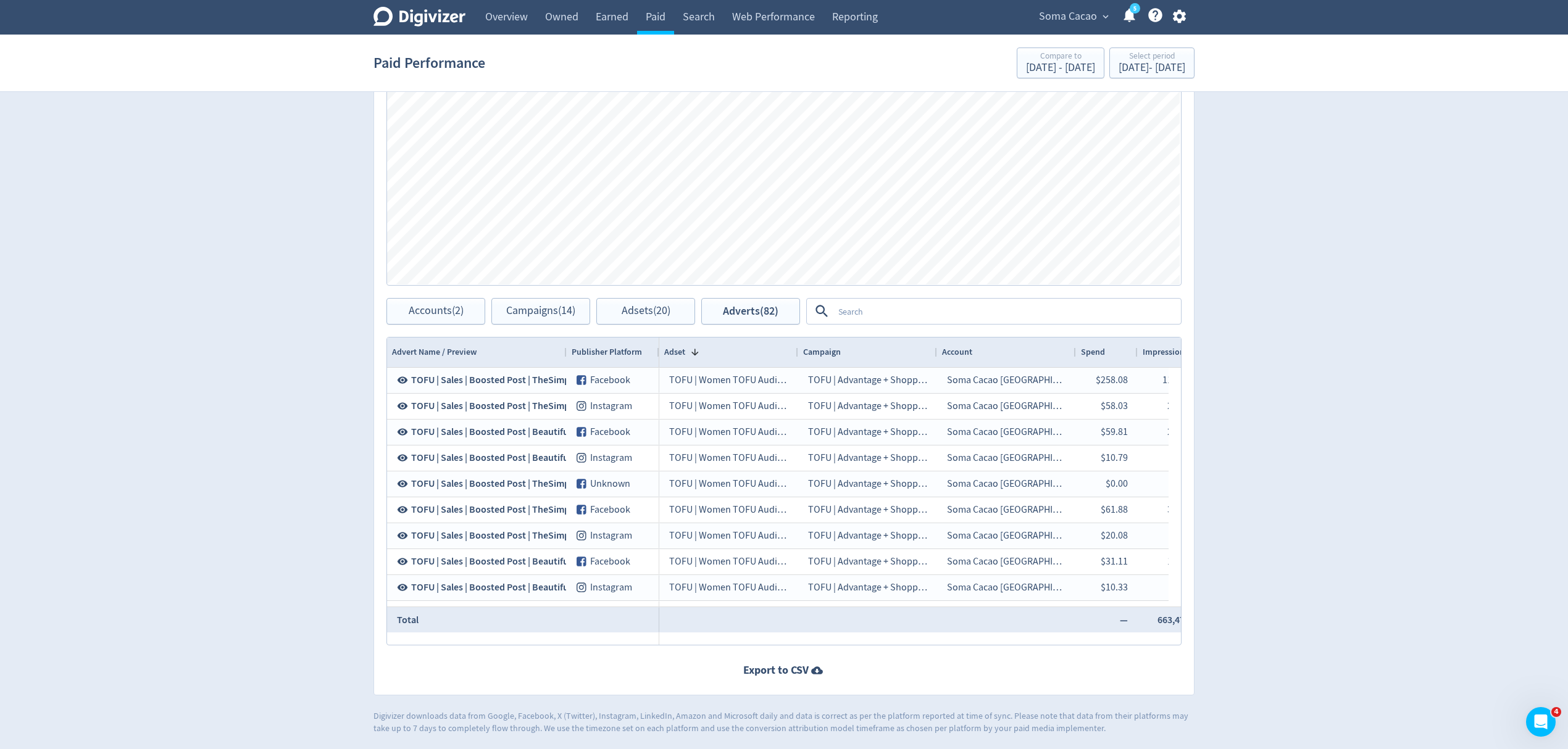
click at [706, 346] on div "Adset 1" at bounding box center [728, 352] width 129 height 23
click at [455, 356] on span "Advert Name / Preview" at bounding box center [434, 351] width 85 height 12
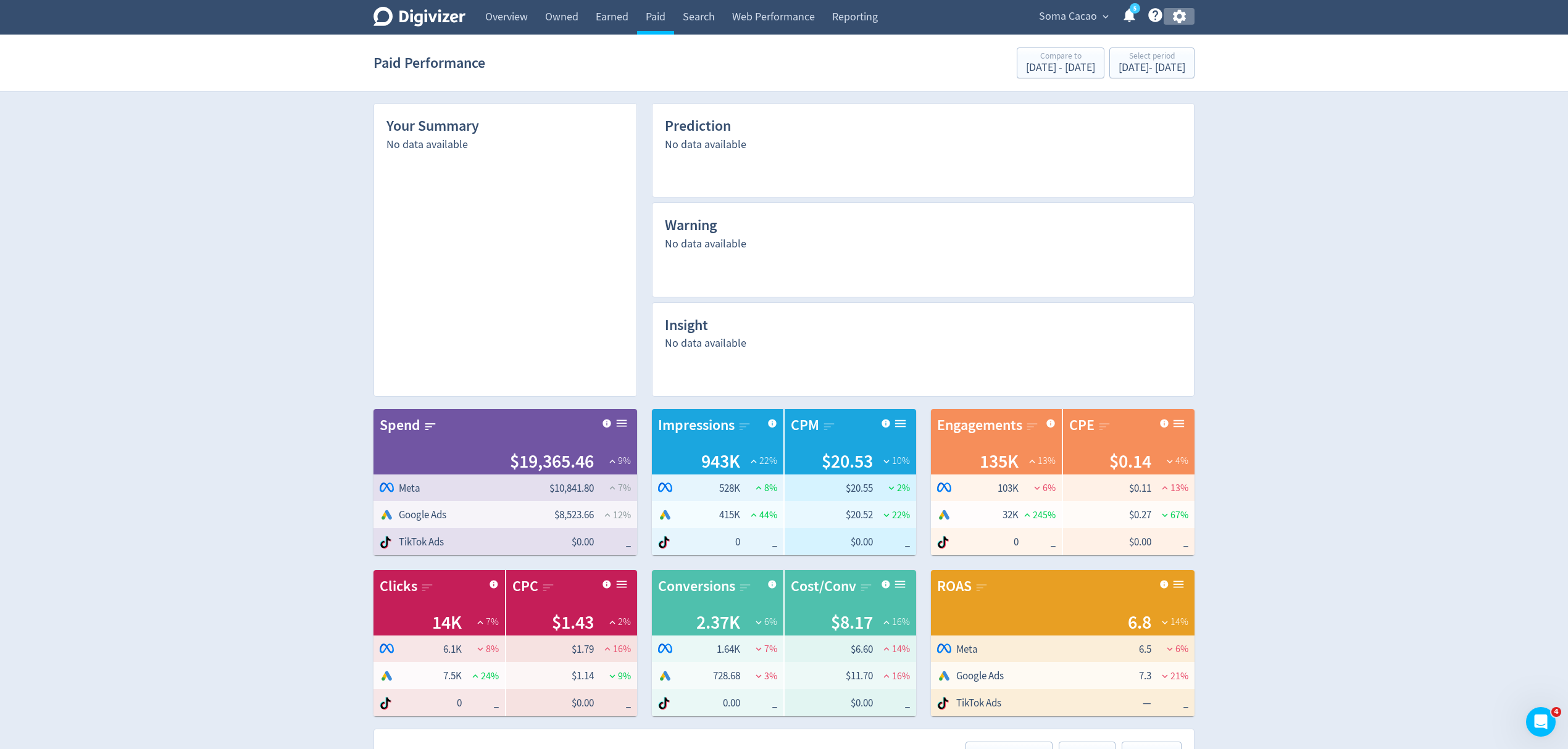
click at [1181, 13] on icon "button" at bounding box center [1179, 16] width 13 height 13
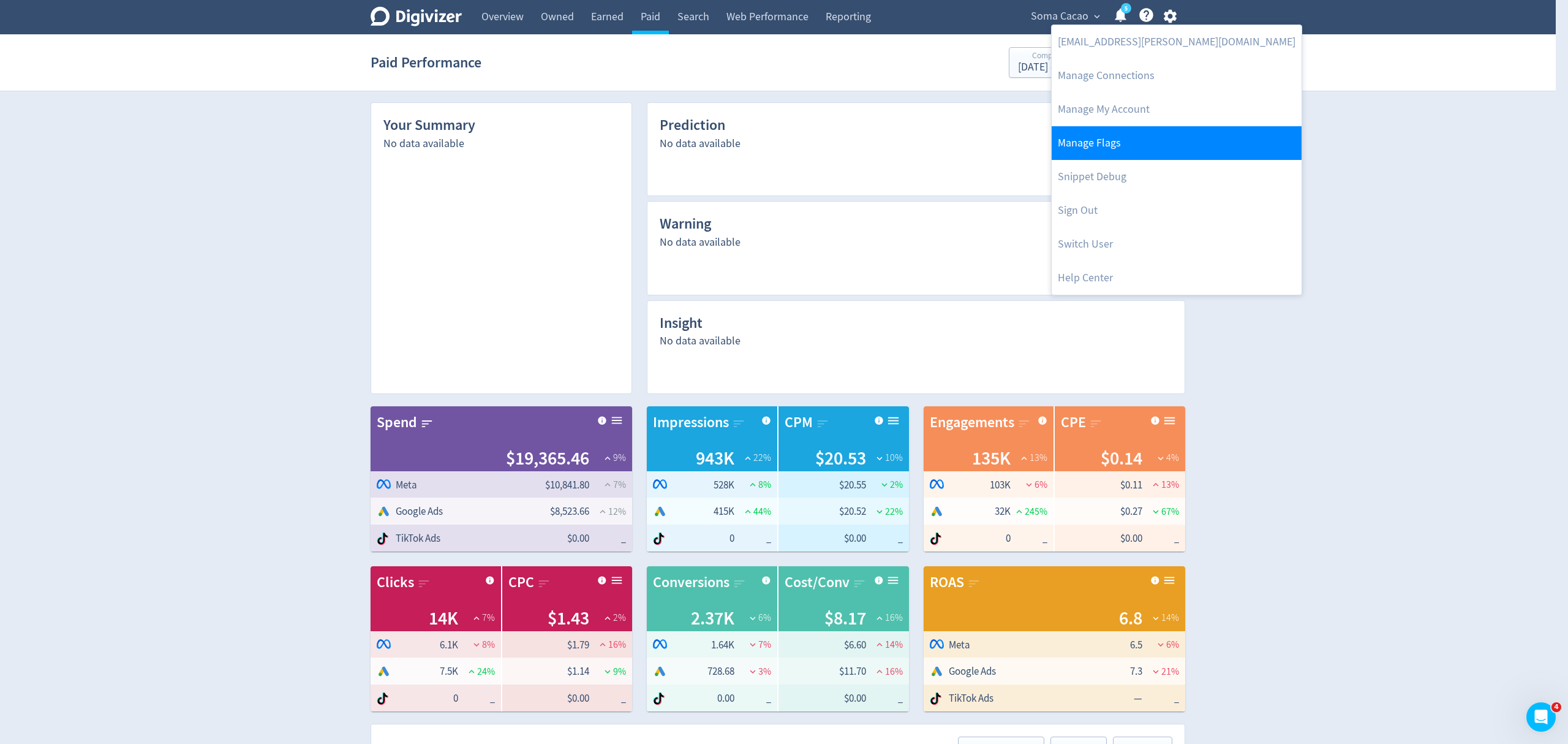
click at [1106, 145] on link "Manage Flags" at bounding box center [1177, 143] width 250 height 33
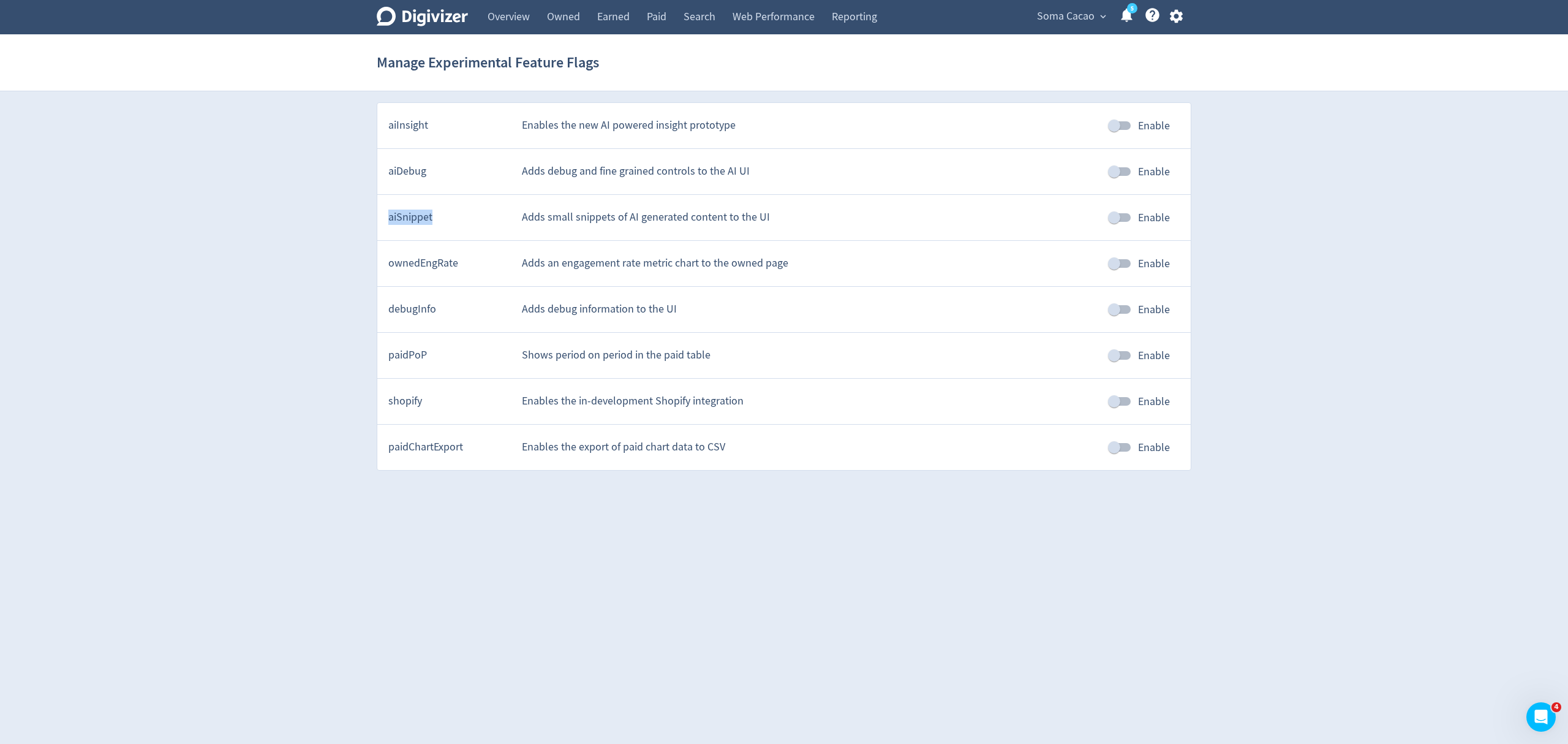
drag, startPoint x: 455, startPoint y: 221, endPoint x: 387, endPoint y: 220, distance: 68.0
click at [387, 220] on div "aiSnippet Adds small snippets of AI generated content to the UI Enable" at bounding box center [784, 218] width 813 height 46
copy div "aiSnippet"
